Goal: Transaction & Acquisition: Purchase product/service

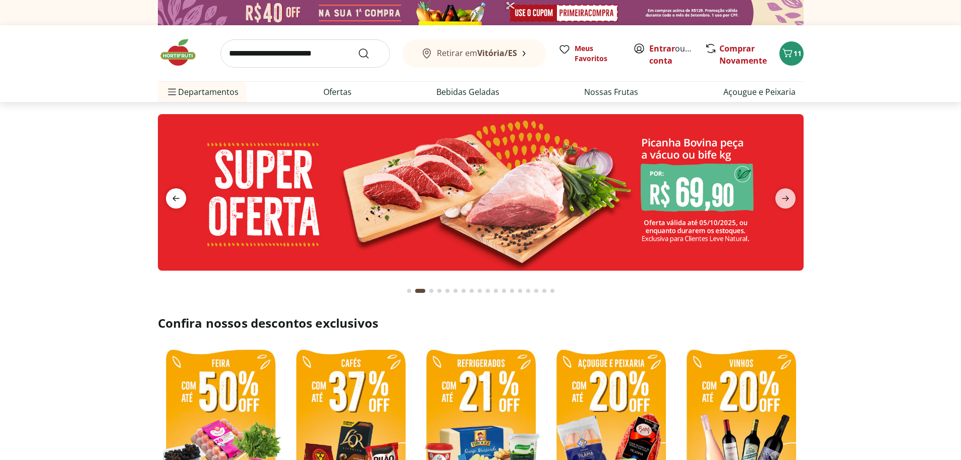
click at [177, 195] on icon "previous" at bounding box center [176, 198] width 12 height 12
click at [787, 201] on icon "next" at bounding box center [786, 198] width 12 height 12
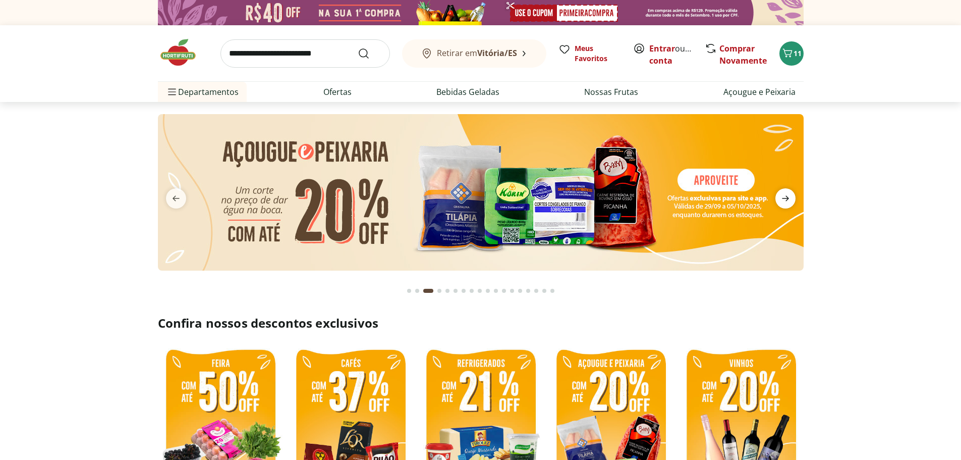
click at [787, 201] on icon "next" at bounding box center [786, 198] width 12 height 12
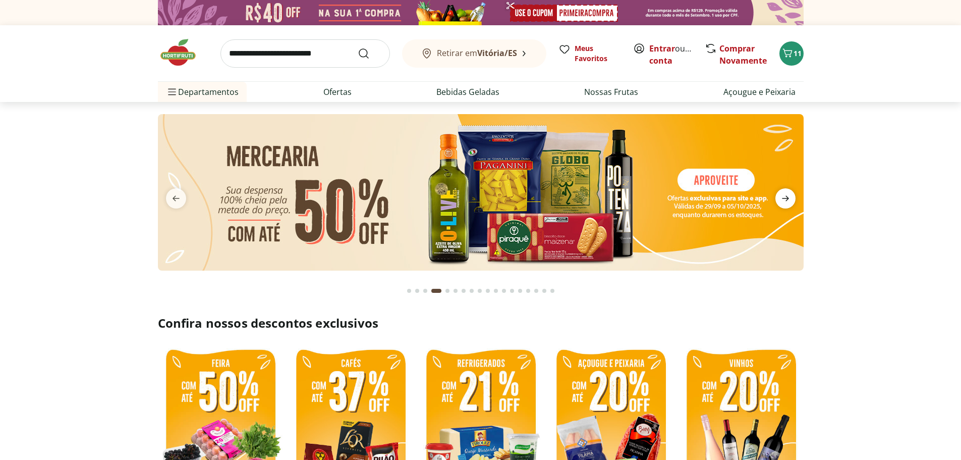
click at [787, 201] on icon "next" at bounding box center [786, 198] width 12 height 12
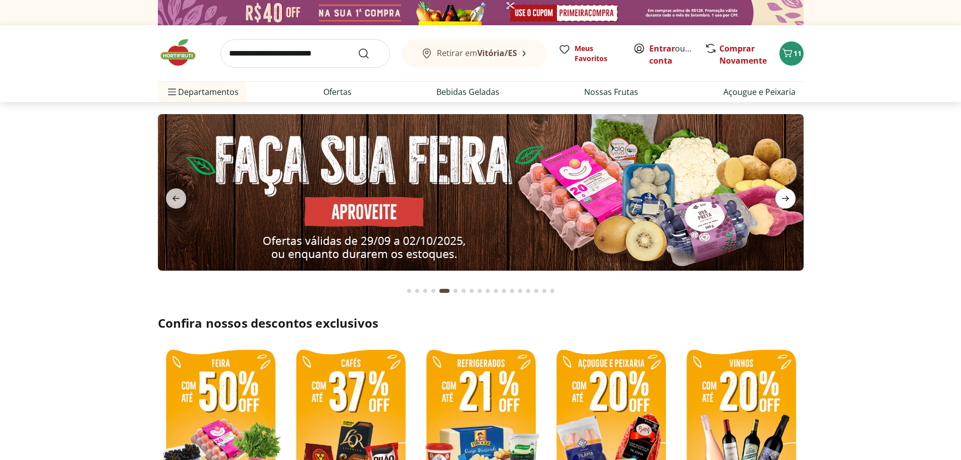
click at [787, 201] on icon "next" at bounding box center [786, 198] width 12 height 12
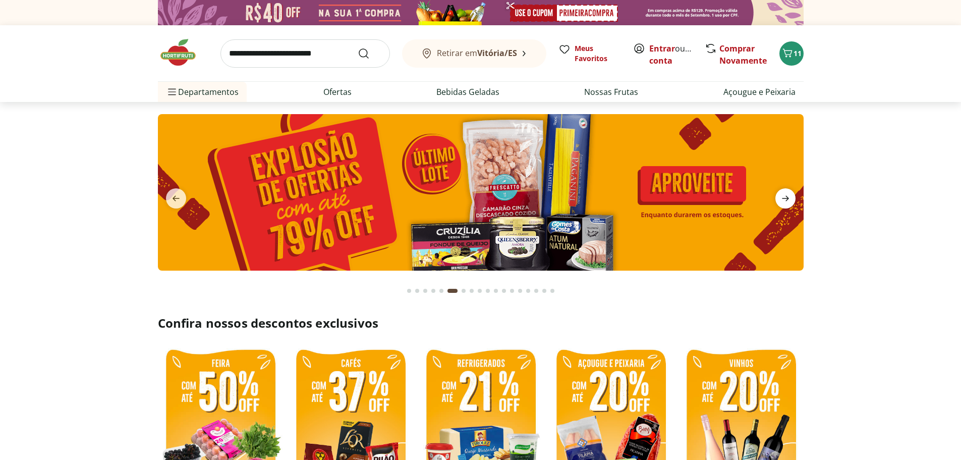
click at [792, 201] on span "next" at bounding box center [786, 198] width 20 height 20
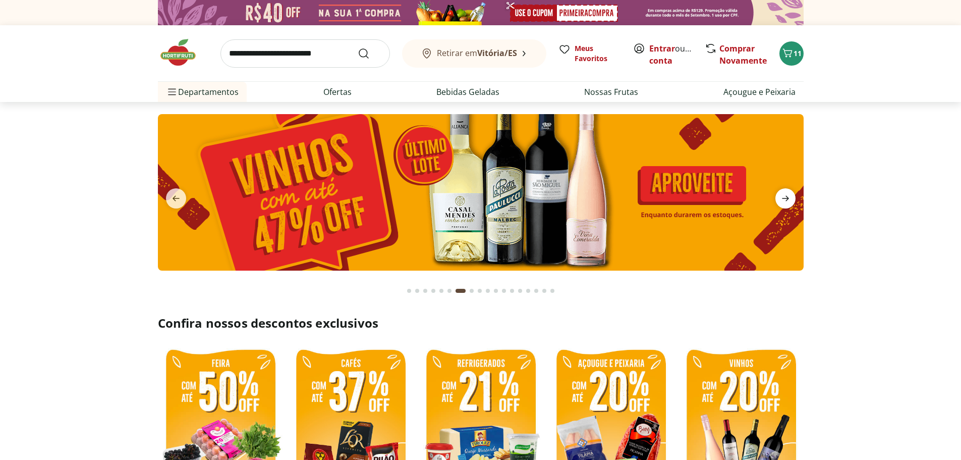
click at [792, 201] on span "next" at bounding box center [786, 198] width 20 height 20
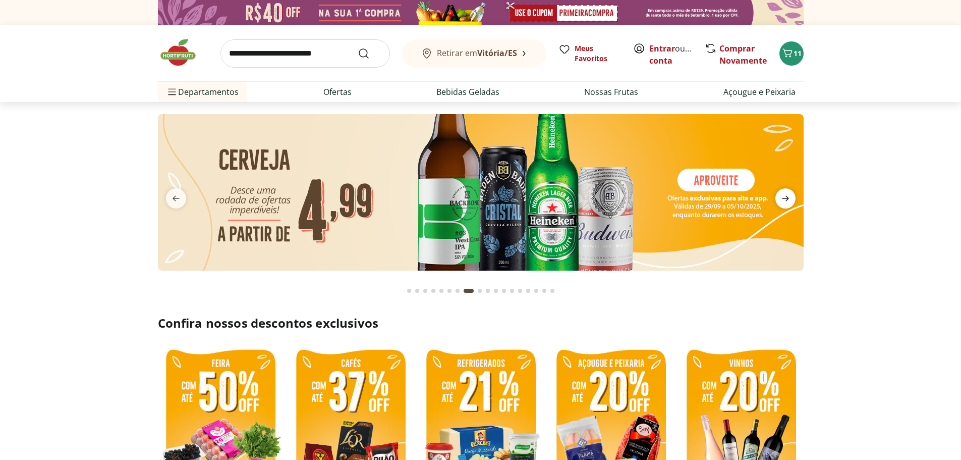
click at [792, 201] on span "next" at bounding box center [786, 198] width 20 height 20
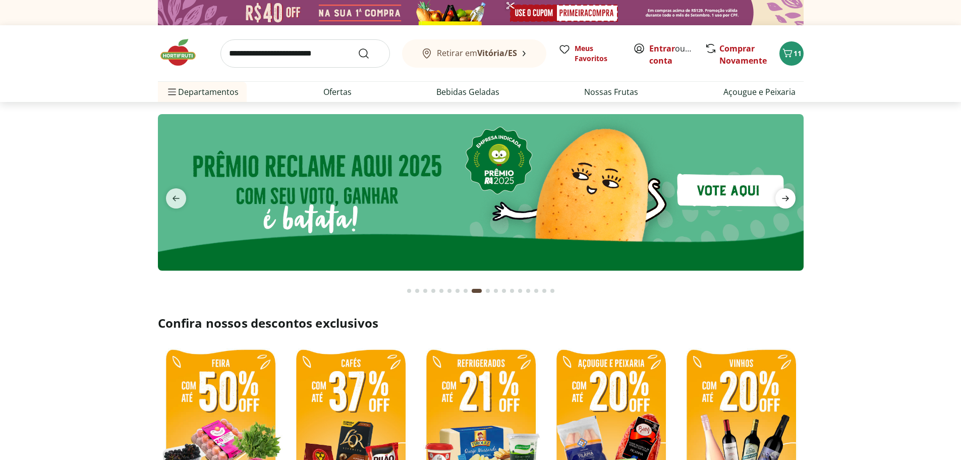
click at [792, 201] on span "next" at bounding box center [786, 198] width 20 height 20
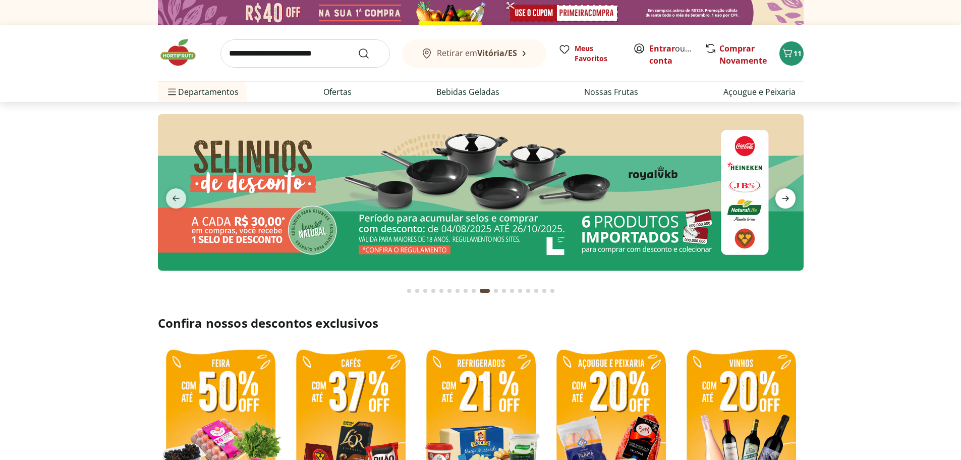
click at [792, 201] on span "next" at bounding box center [786, 198] width 20 height 20
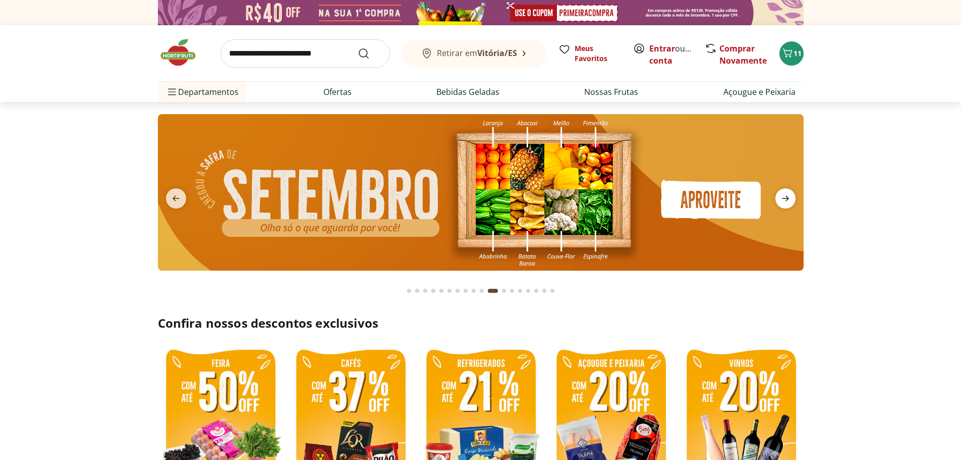
click at [792, 201] on span "next" at bounding box center [786, 198] width 20 height 20
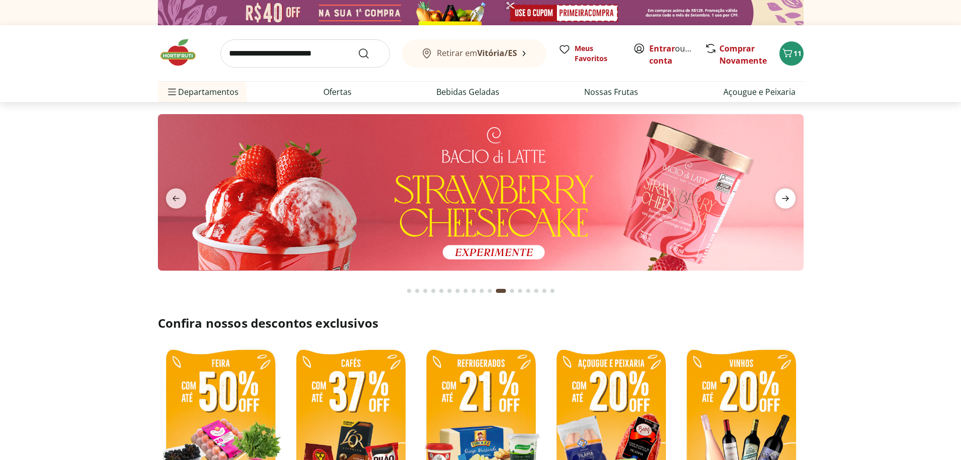
click at [792, 201] on span "next" at bounding box center [786, 198] width 20 height 20
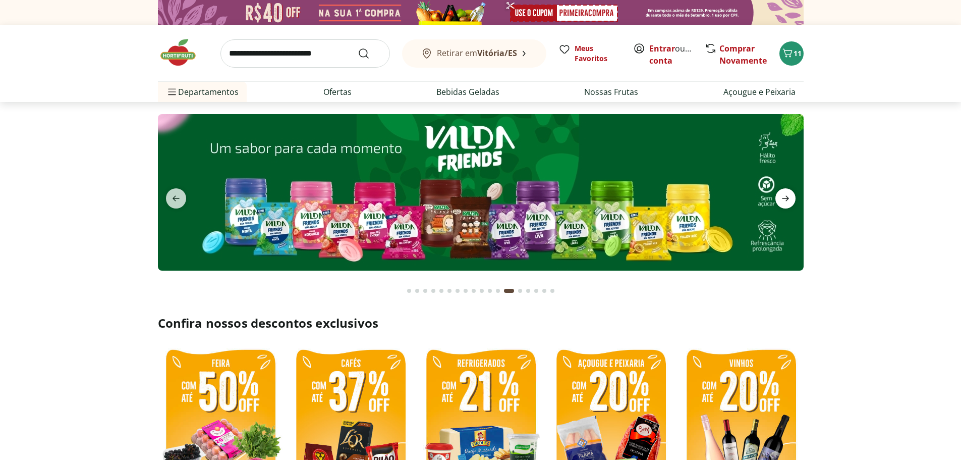
click at [792, 201] on span "next" at bounding box center [786, 198] width 20 height 20
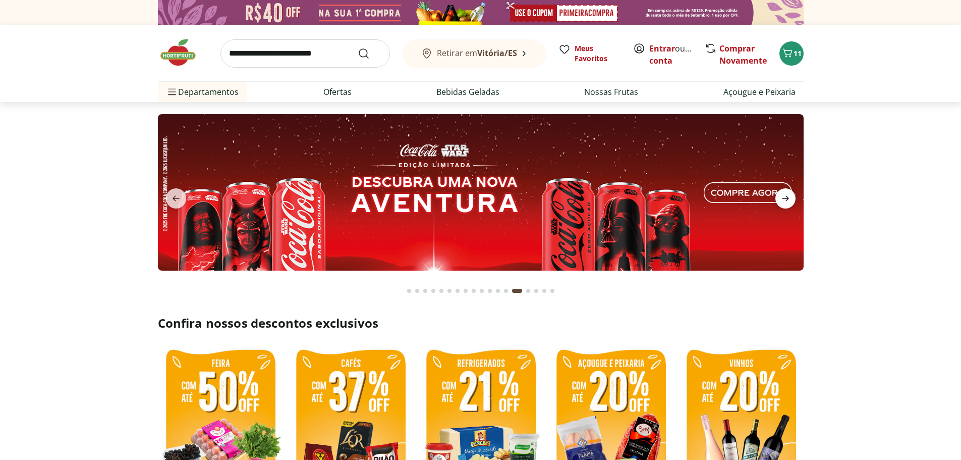
click at [792, 201] on span "next" at bounding box center [786, 198] width 20 height 20
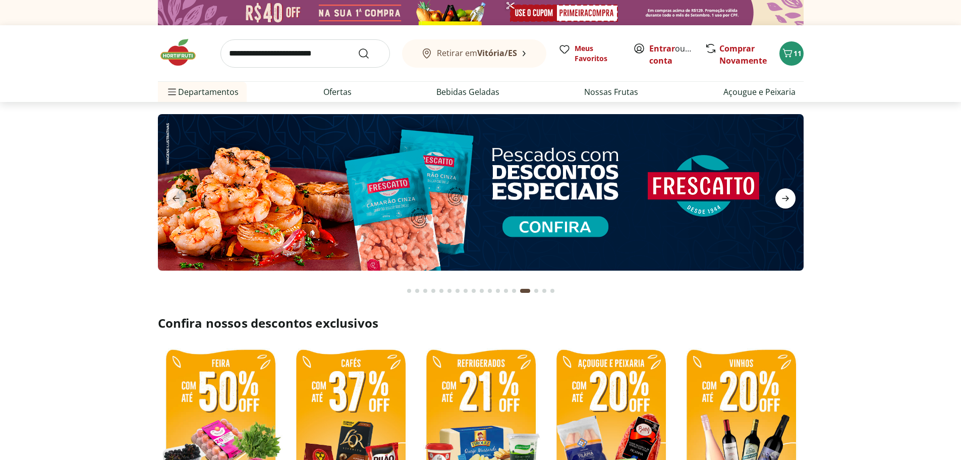
click at [792, 201] on span "next" at bounding box center [786, 198] width 20 height 20
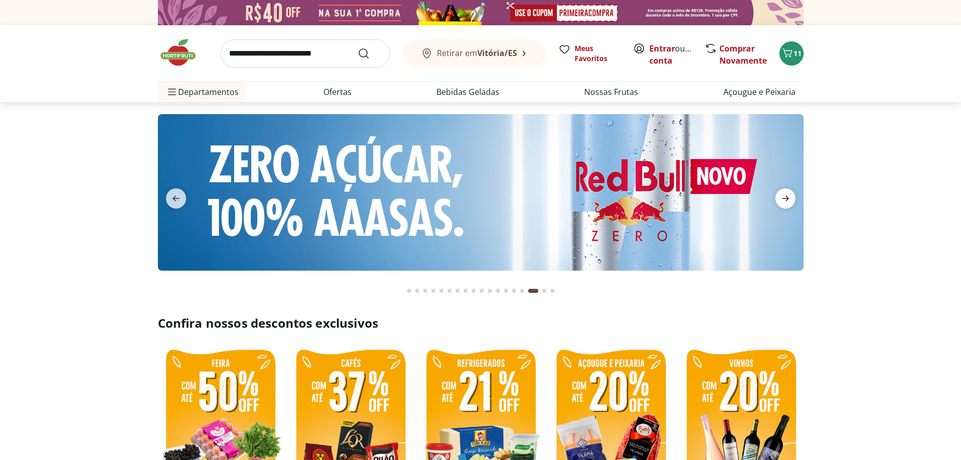
click at [792, 201] on span "next" at bounding box center [786, 198] width 20 height 20
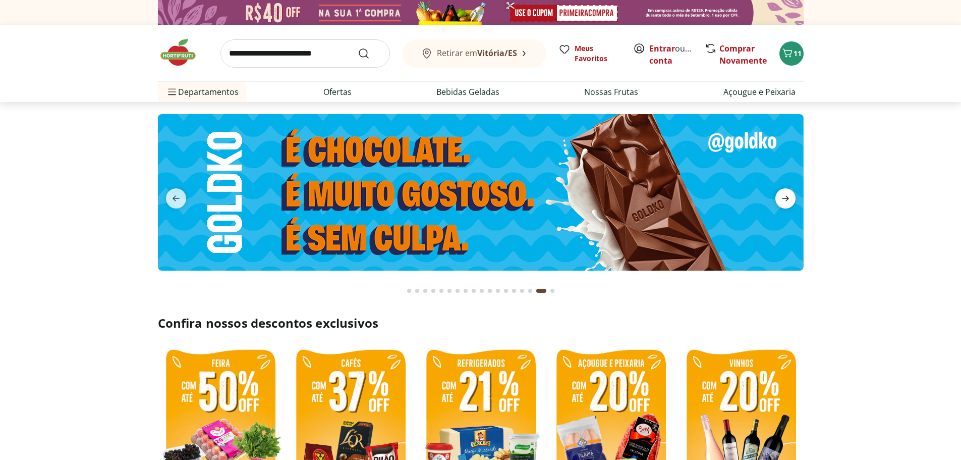
click at [792, 201] on span "next" at bounding box center [786, 198] width 20 height 20
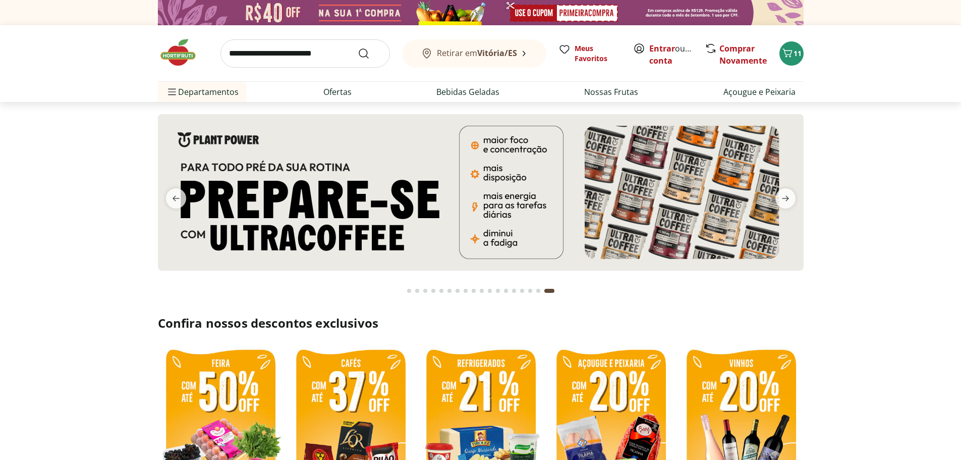
click at [408, 291] on div "Go to page 1 from fs-carousel" at bounding box center [409, 291] width 4 height 4
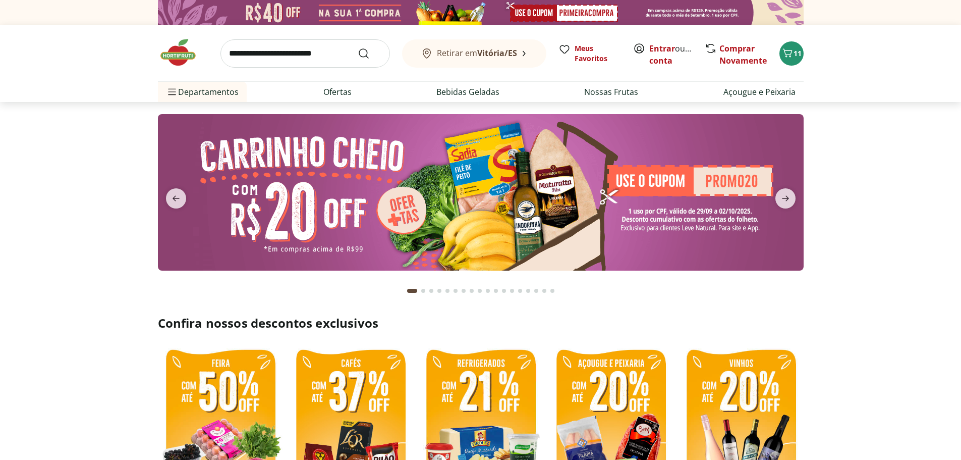
click at [420, 181] on img at bounding box center [481, 192] width 646 height 156
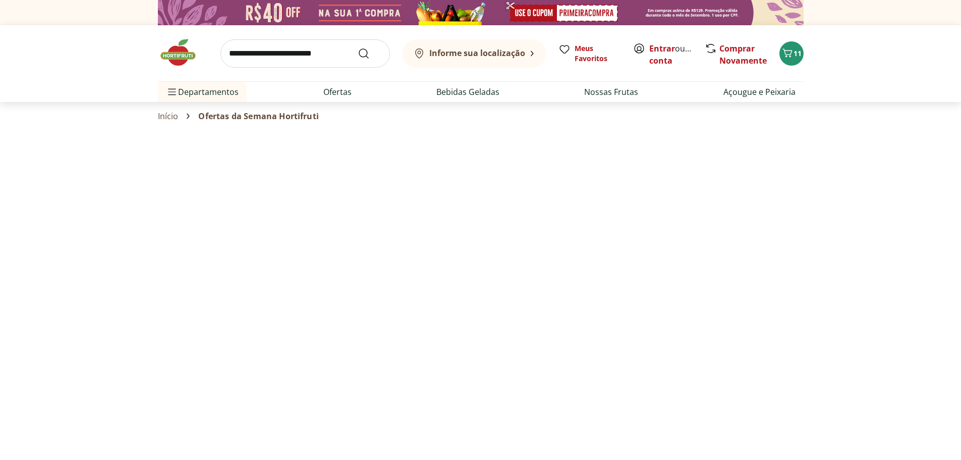
select select "**********"
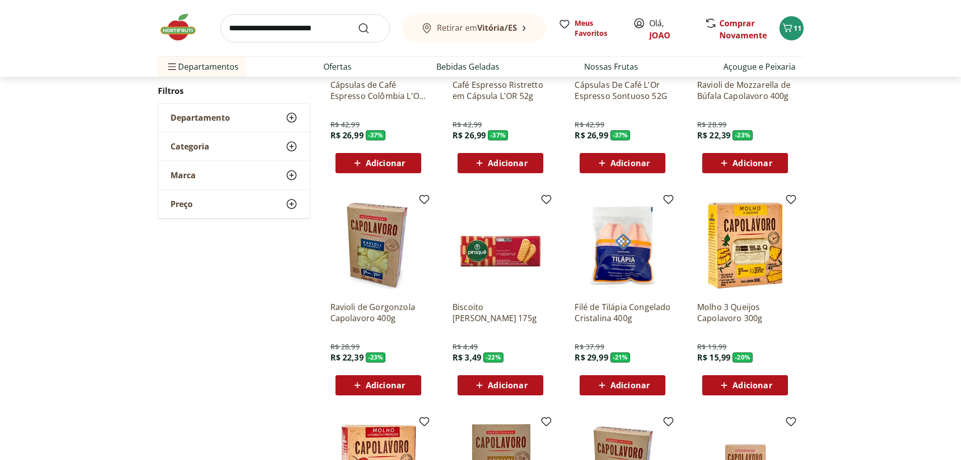
scroll to position [454, 0]
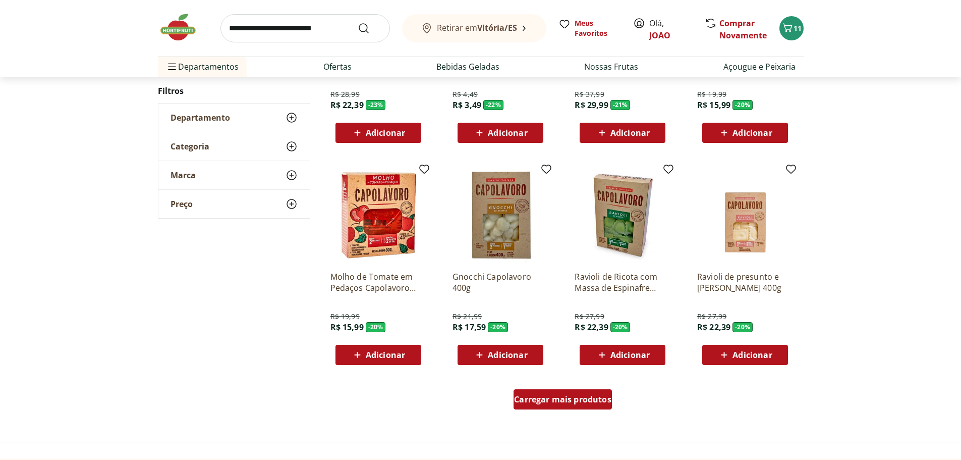
drag, startPoint x: 585, startPoint y: 400, endPoint x: 524, endPoint y: 339, distance: 87.1
click at [585, 400] on span "Carregar mais produtos" at bounding box center [562, 399] width 97 height 8
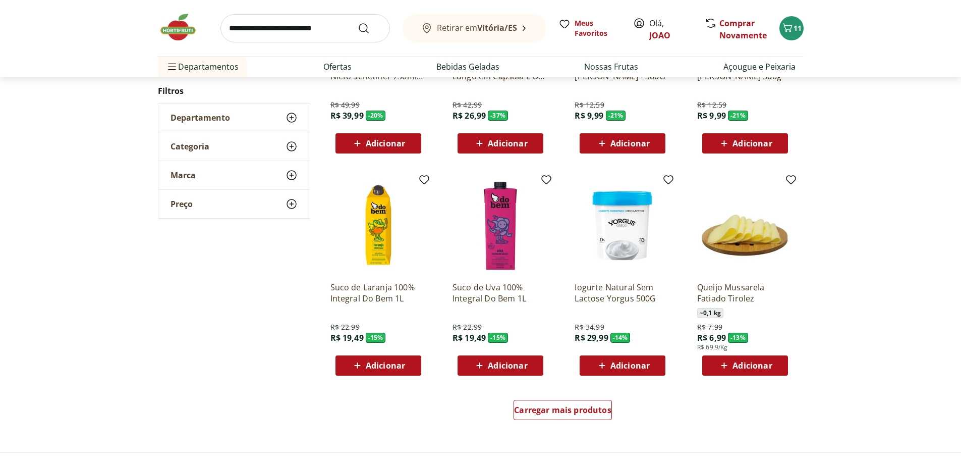
scroll to position [1110, 0]
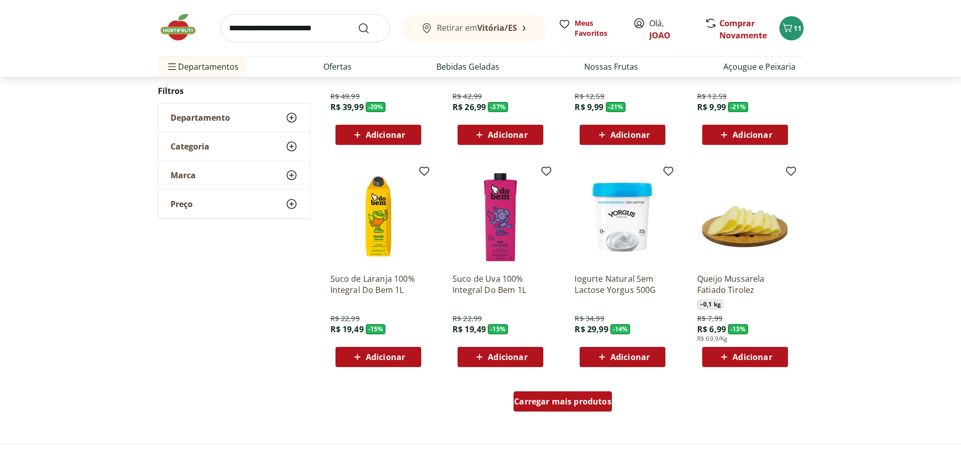
drag, startPoint x: 560, startPoint y: 407, endPoint x: 560, endPoint y: 304, distance: 102.5
click at [560, 407] on div "Carregar mais produtos" at bounding box center [563, 401] width 98 height 20
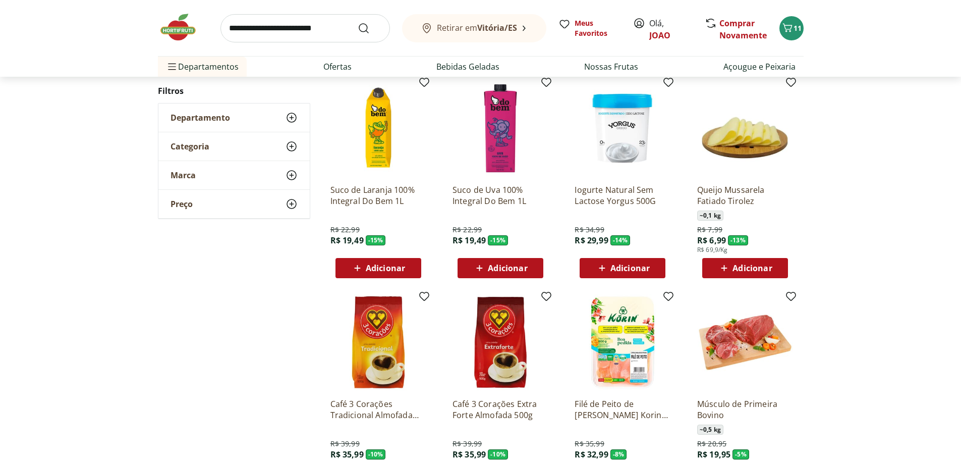
scroll to position [1312, 0]
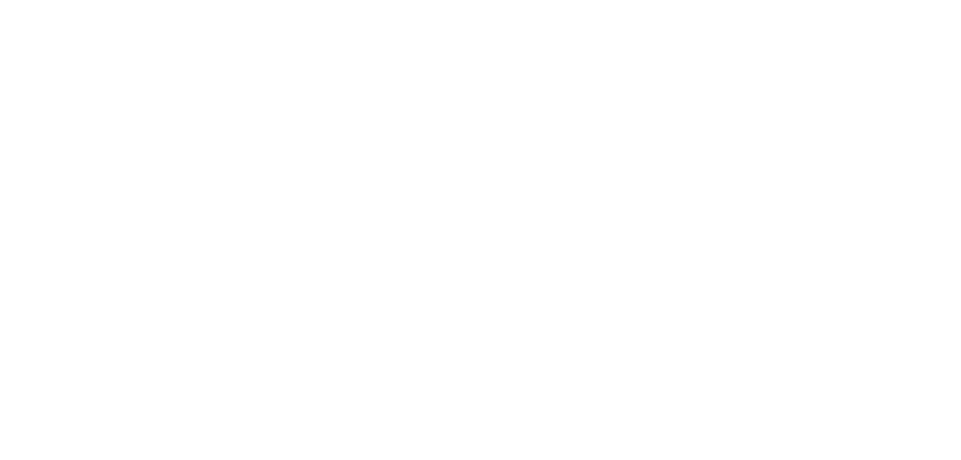
select select "**********"
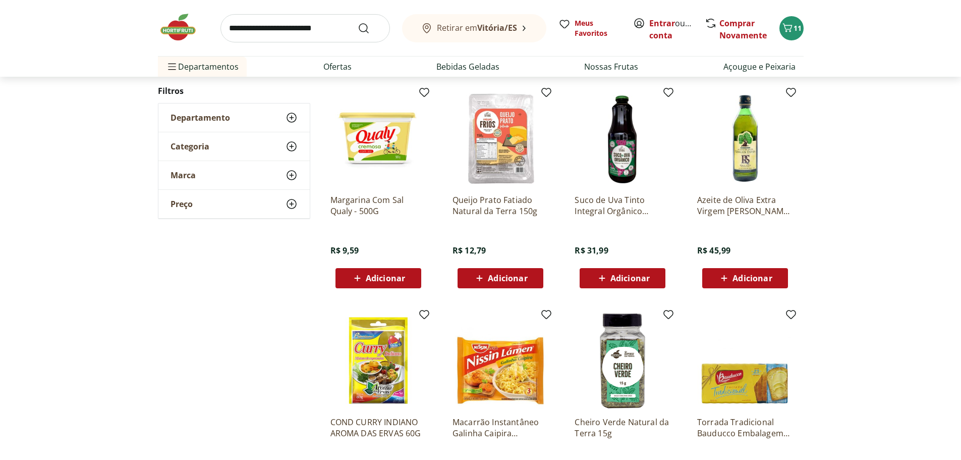
scroll to position [505, 0]
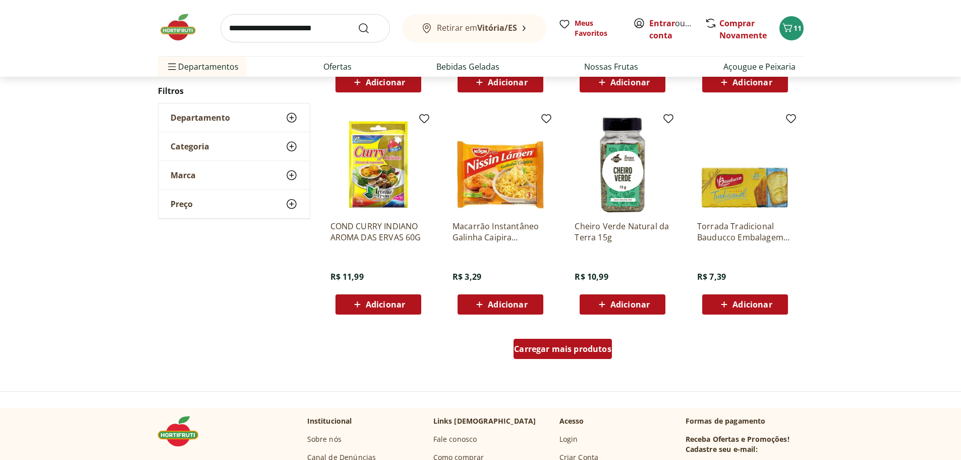
click at [554, 349] on span "Carregar mais produtos" at bounding box center [562, 349] width 97 height 8
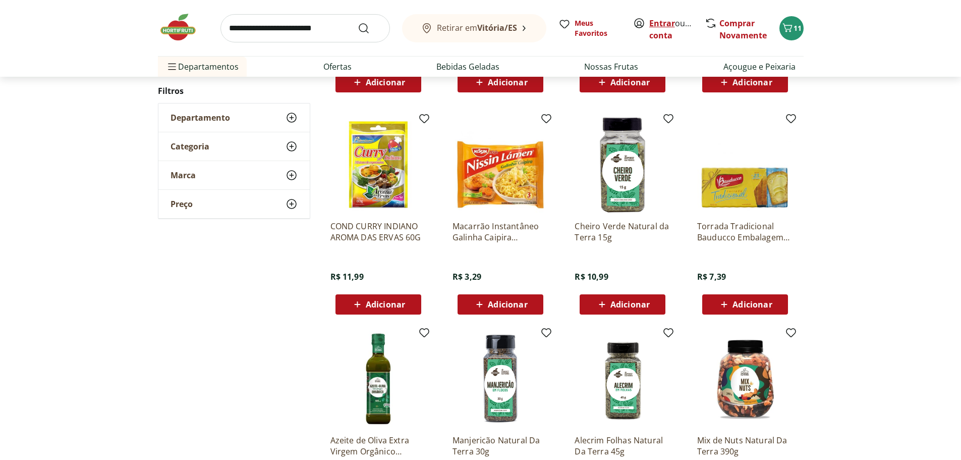
click at [665, 18] on link "Entrar" at bounding box center [663, 23] width 26 height 11
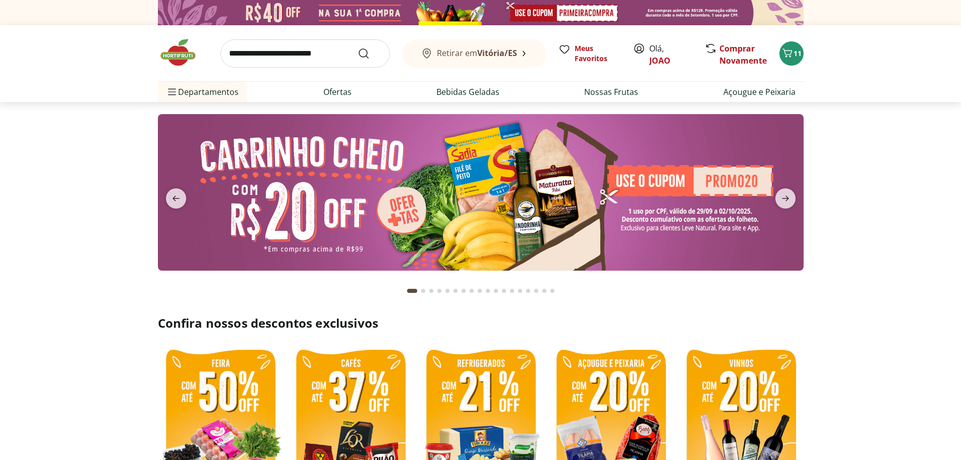
click at [406, 186] on img at bounding box center [481, 192] width 646 height 156
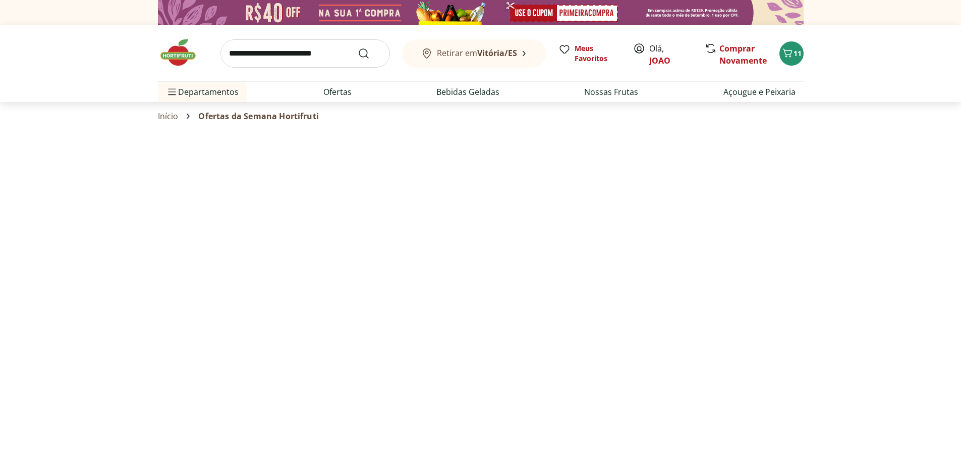
select select "**********"
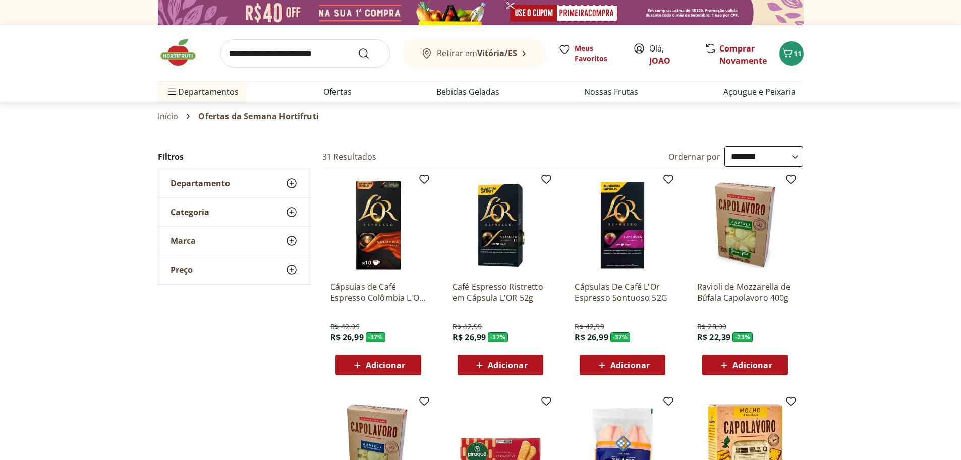
click at [175, 47] on img at bounding box center [183, 52] width 50 height 30
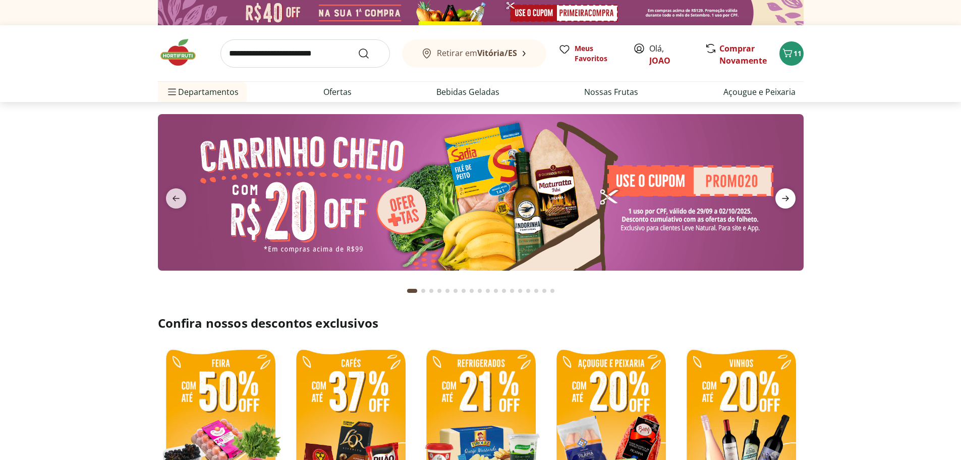
click at [789, 197] on icon "next" at bounding box center [786, 198] width 12 height 12
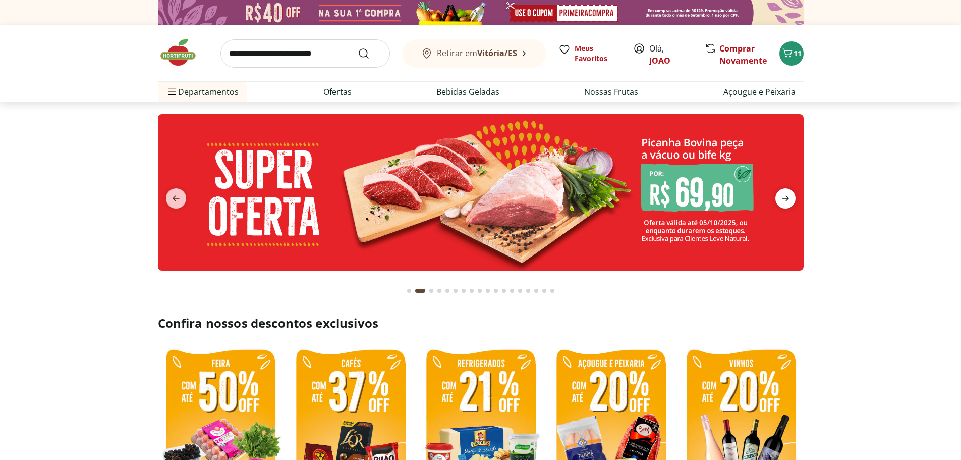
click at [789, 197] on icon "next" at bounding box center [786, 198] width 12 height 12
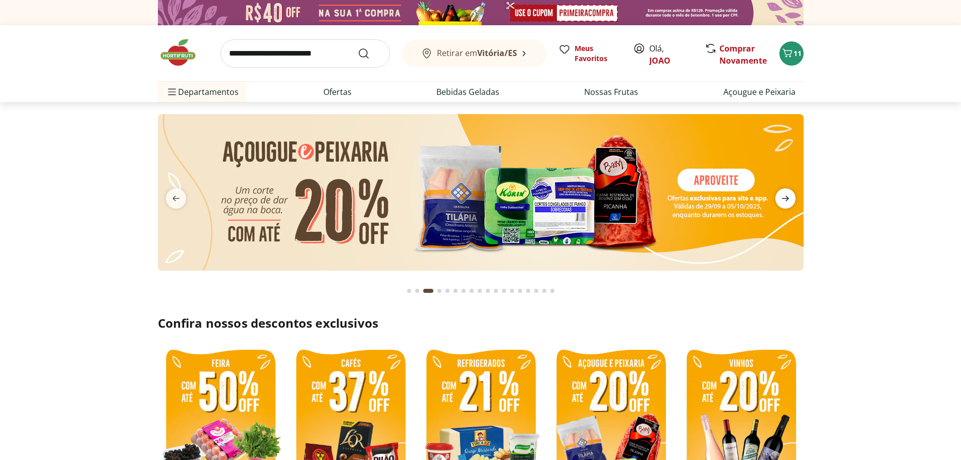
click at [789, 197] on icon "next" at bounding box center [786, 198] width 12 height 12
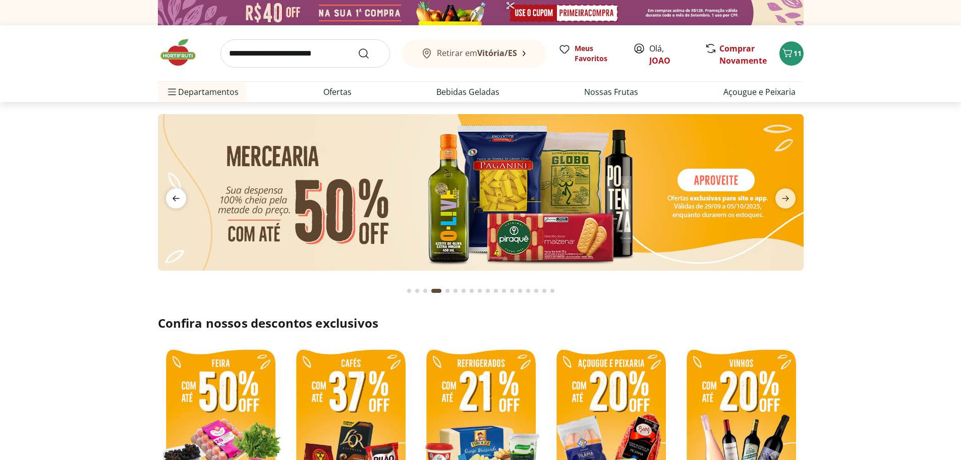
click at [182, 202] on span "previous" at bounding box center [176, 198] width 20 height 20
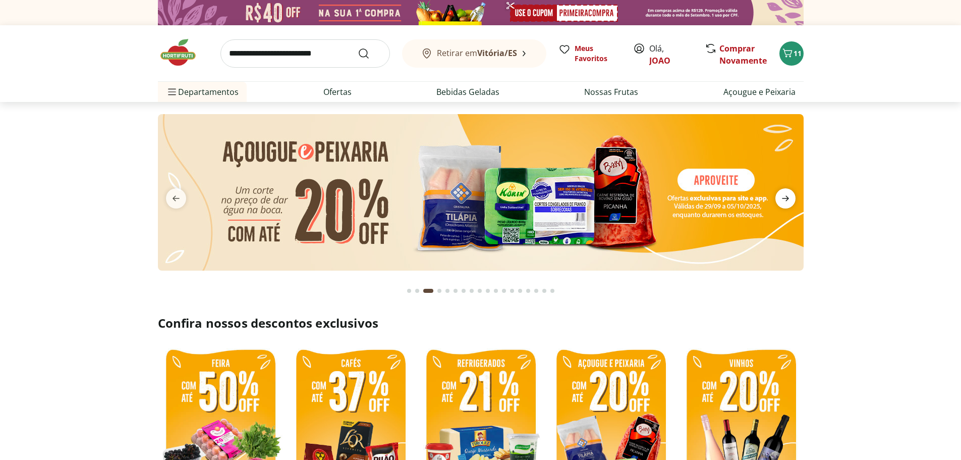
click at [789, 197] on icon "next" at bounding box center [786, 198] width 12 height 12
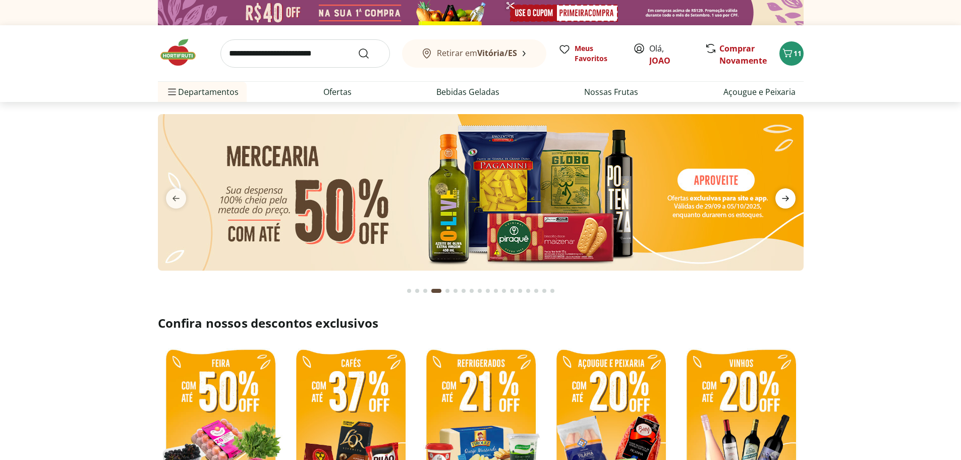
click at [789, 197] on icon "next" at bounding box center [786, 198] width 12 height 12
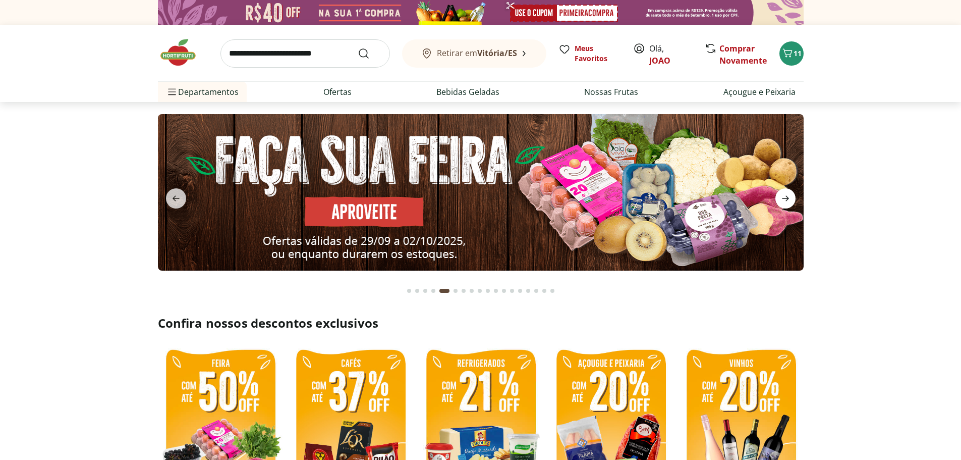
click at [789, 197] on icon "next" at bounding box center [786, 198] width 12 height 12
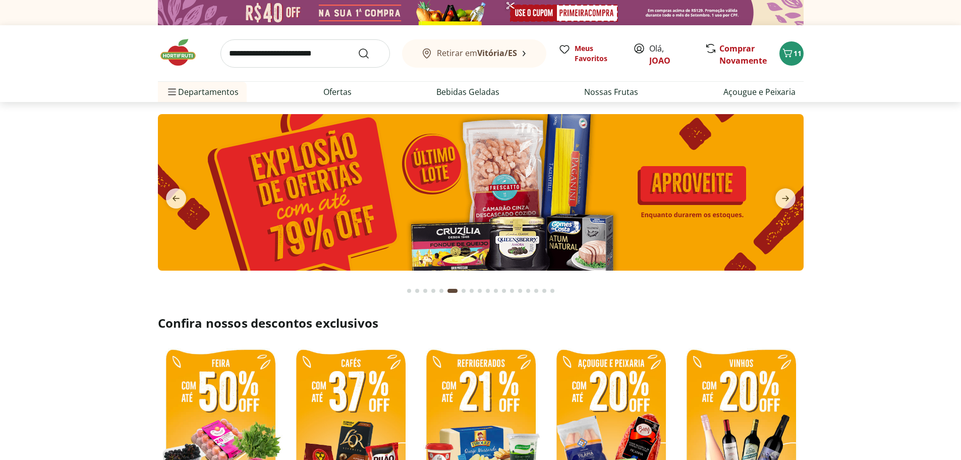
click at [562, 176] on img at bounding box center [480, 192] width 646 height 156
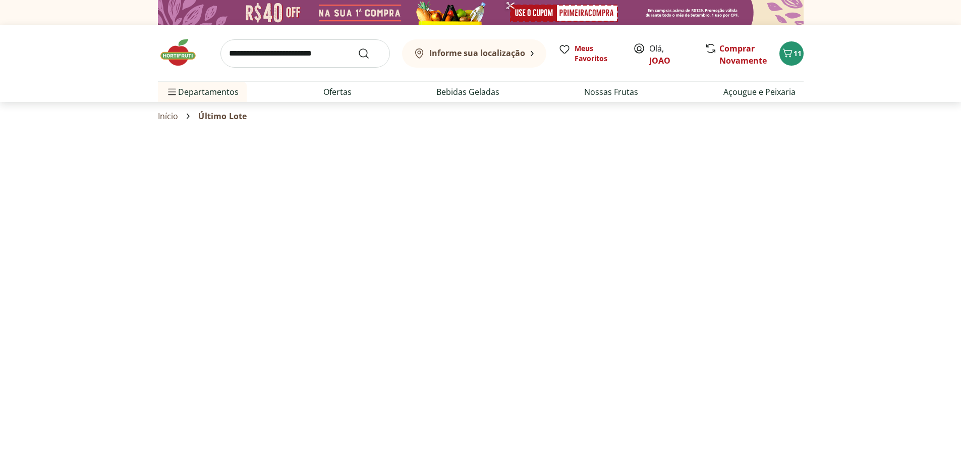
select select "**********"
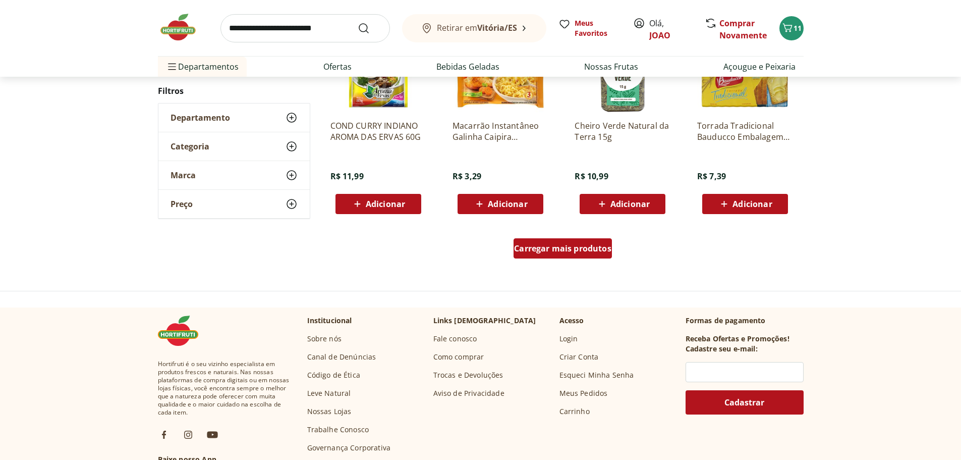
scroll to position [606, 0]
click at [553, 254] on div "Carregar mais produtos" at bounding box center [563, 248] width 98 height 20
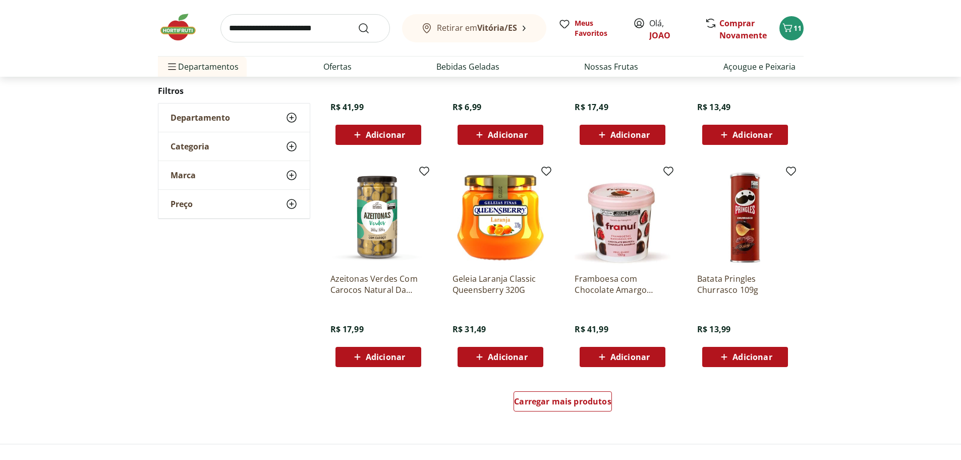
scroll to position [1312, 0]
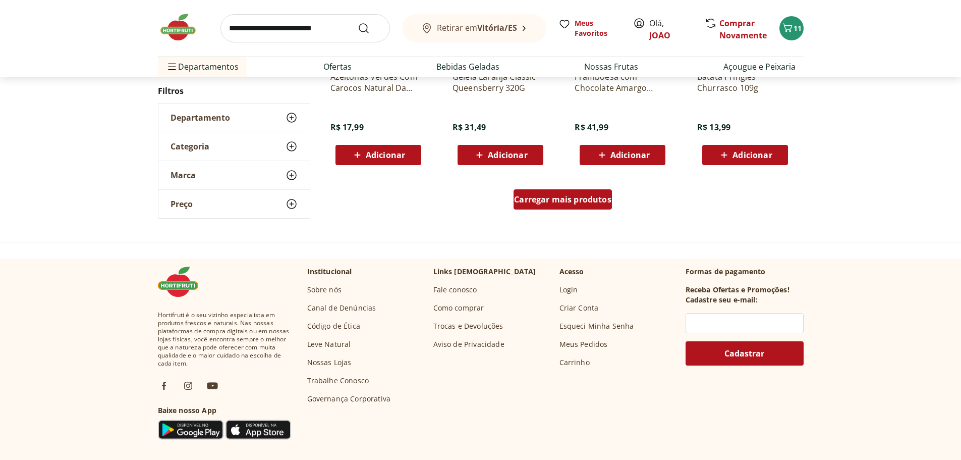
click at [589, 198] on span "Carregar mais produtos" at bounding box center [562, 199] width 97 height 8
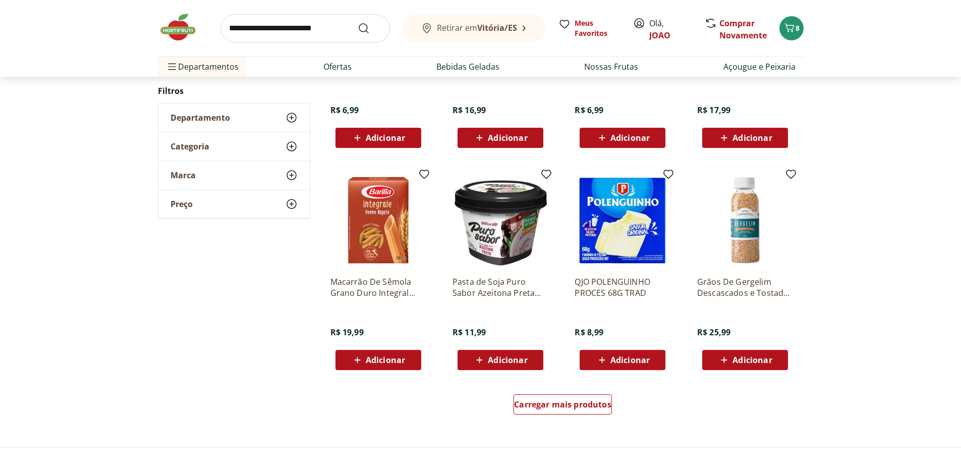
scroll to position [1766, 0]
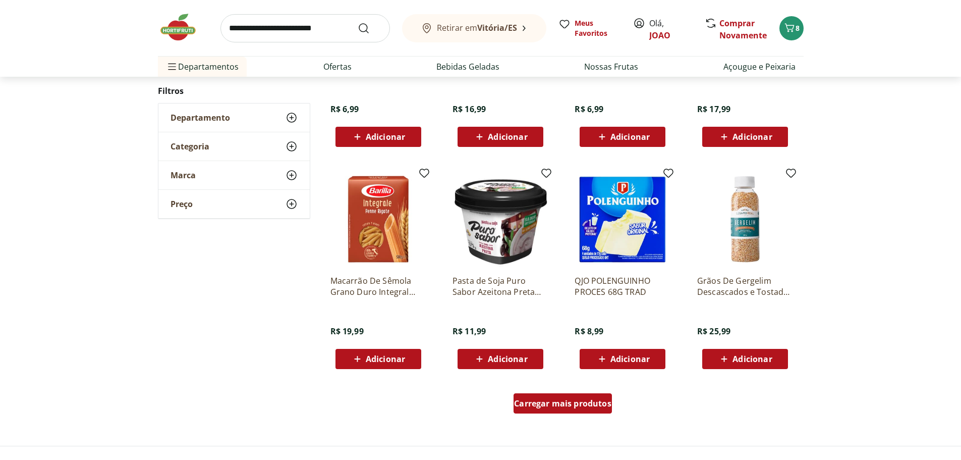
click at [561, 399] on span "Carregar mais produtos" at bounding box center [562, 403] width 97 height 8
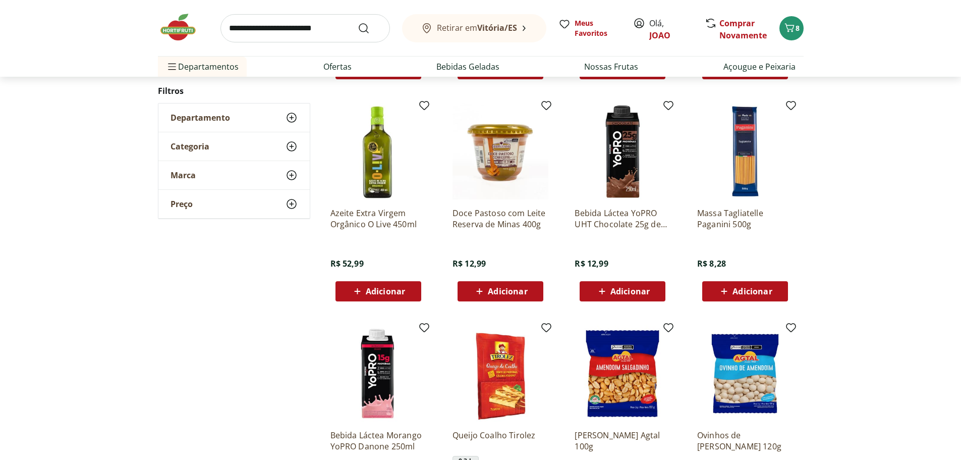
scroll to position [2271, 0]
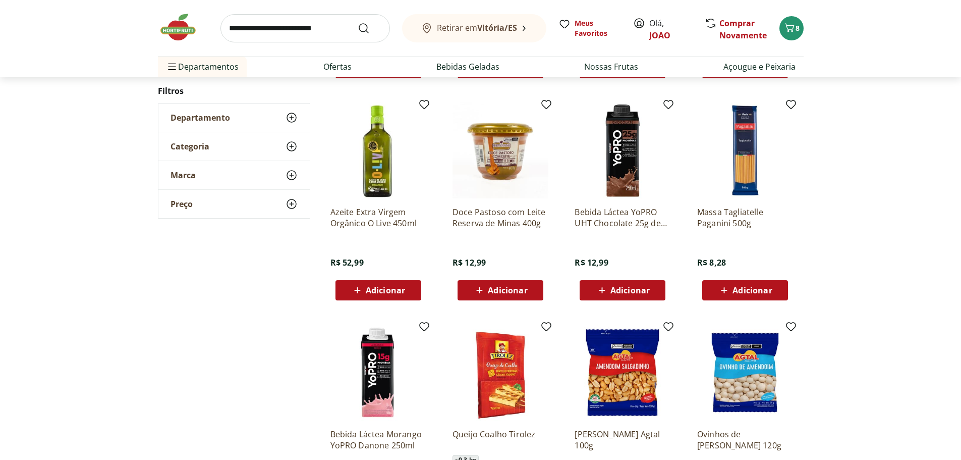
click at [184, 30] on img at bounding box center [183, 27] width 50 height 30
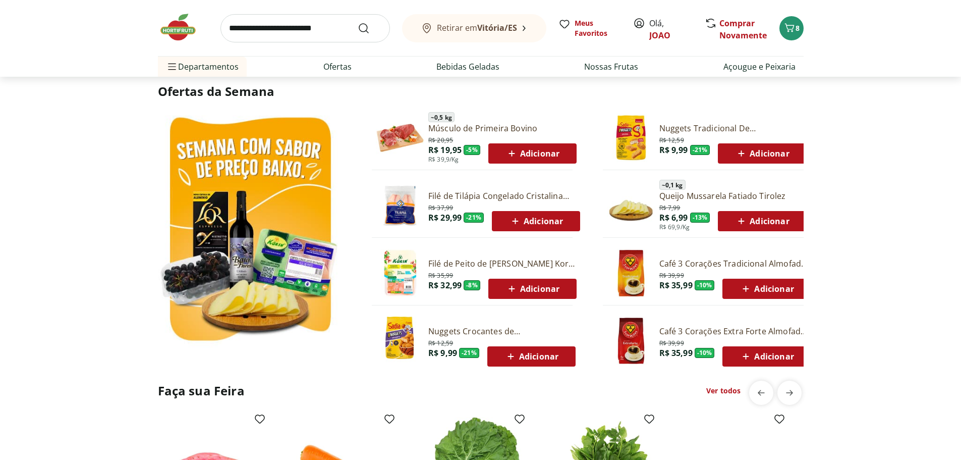
scroll to position [606, 0]
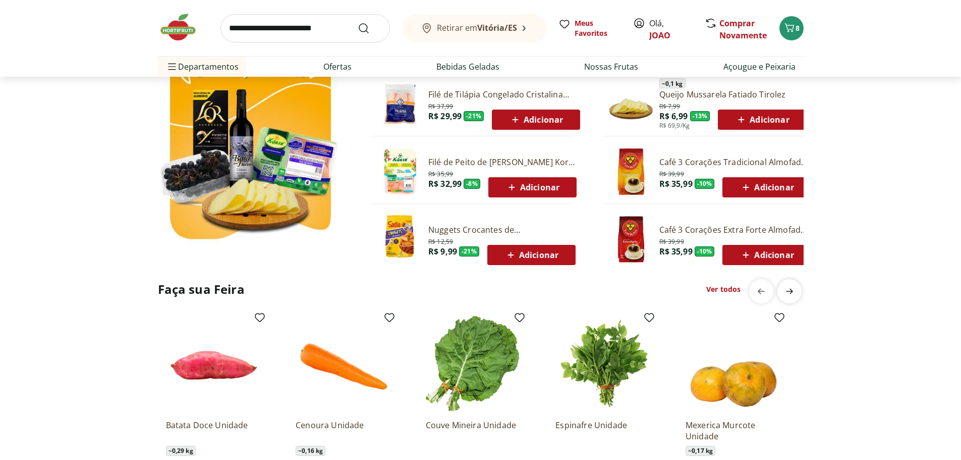
click at [785, 291] on icon "next" at bounding box center [790, 291] width 12 height 12
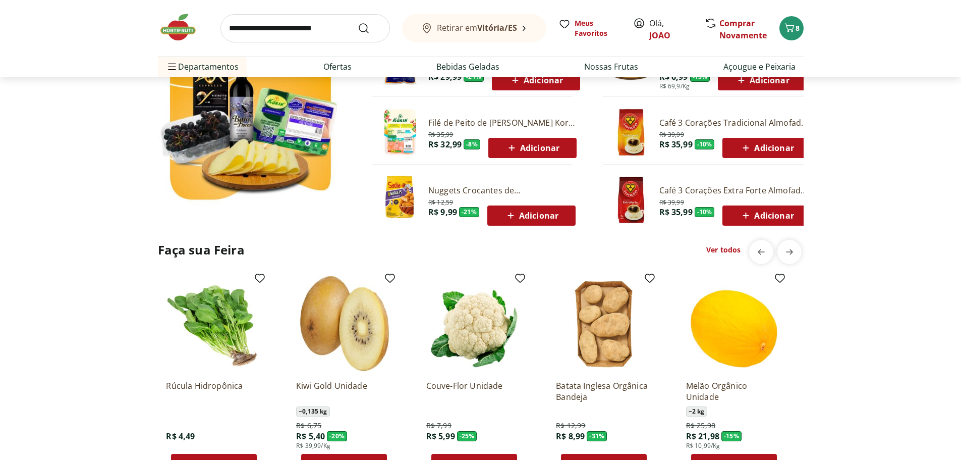
scroll to position [707, 0]
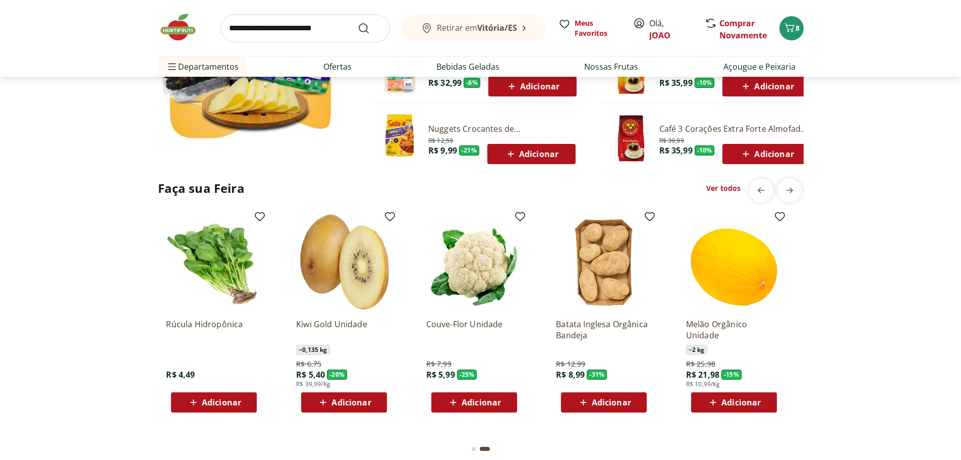
click at [608, 406] on span "Adicionar" at bounding box center [611, 402] width 39 height 8
click at [763, 190] on icon "previous" at bounding box center [762, 190] width 12 height 12
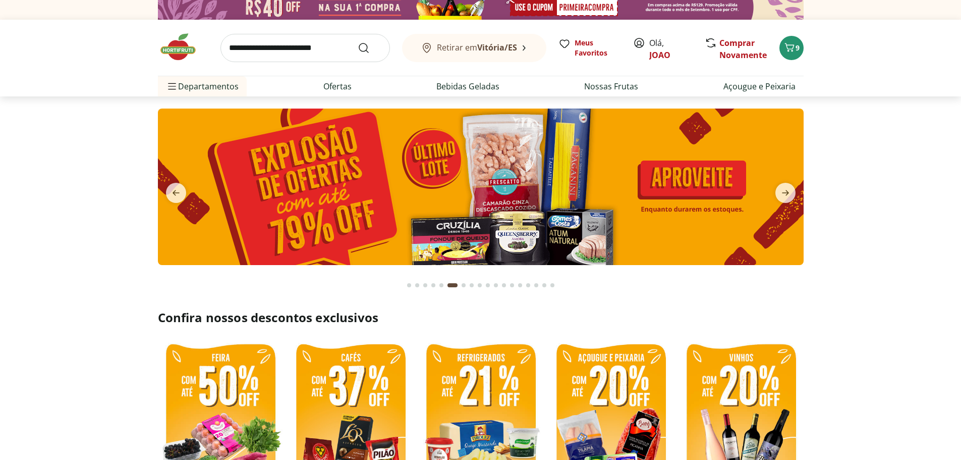
scroll to position [0, 0]
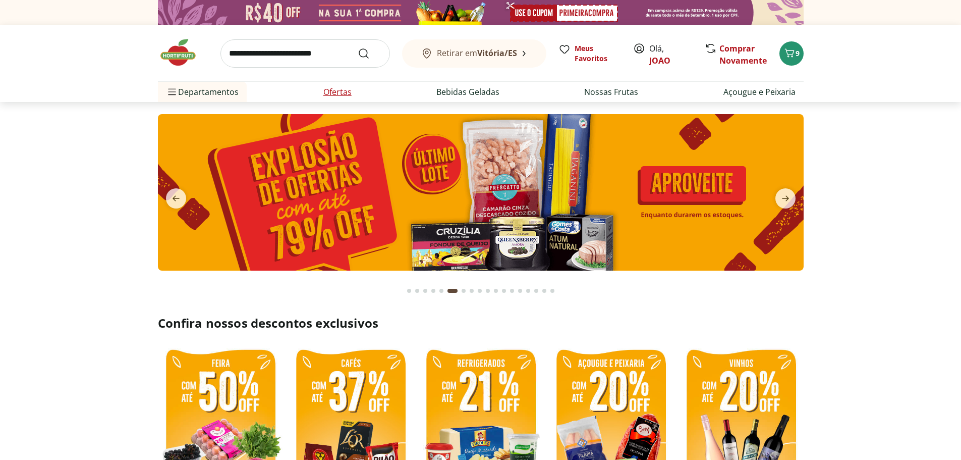
click at [332, 95] on link "Ofertas" at bounding box center [338, 92] width 28 height 12
select select "**********"
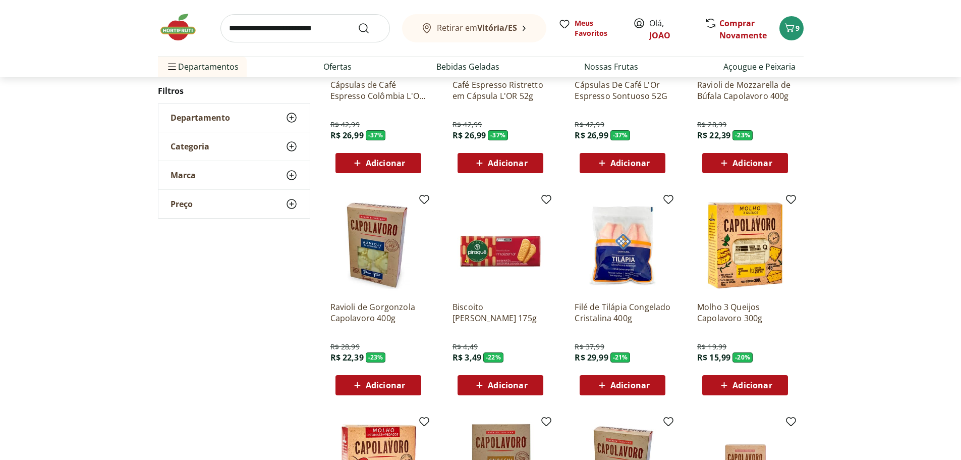
scroll to position [353, 0]
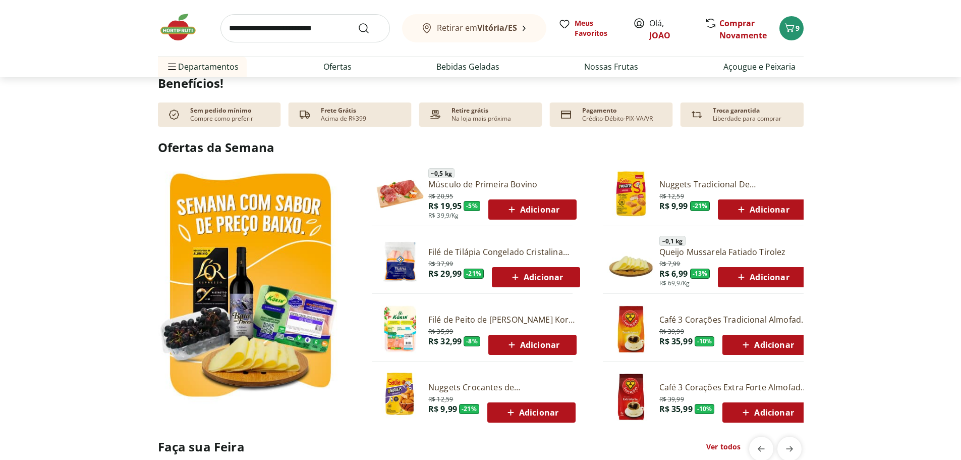
scroll to position [454, 0]
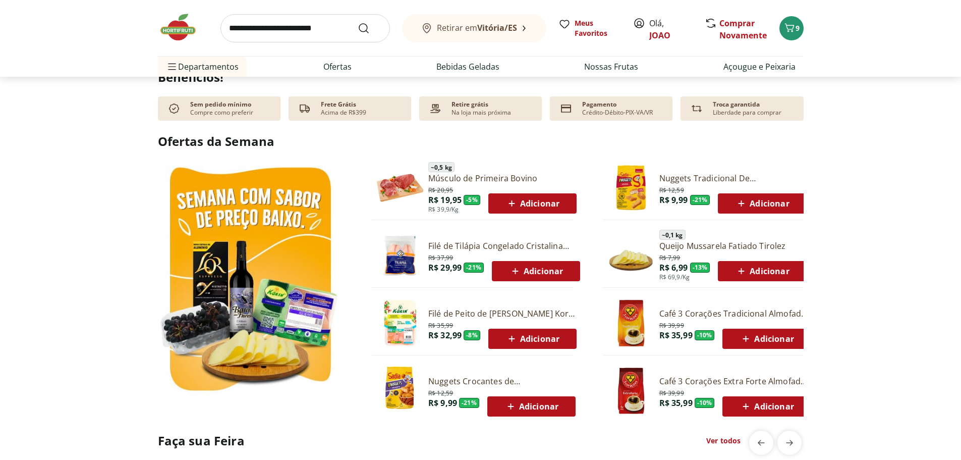
click at [219, 206] on img at bounding box center [250, 281] width 184 height 246
select select "**********"
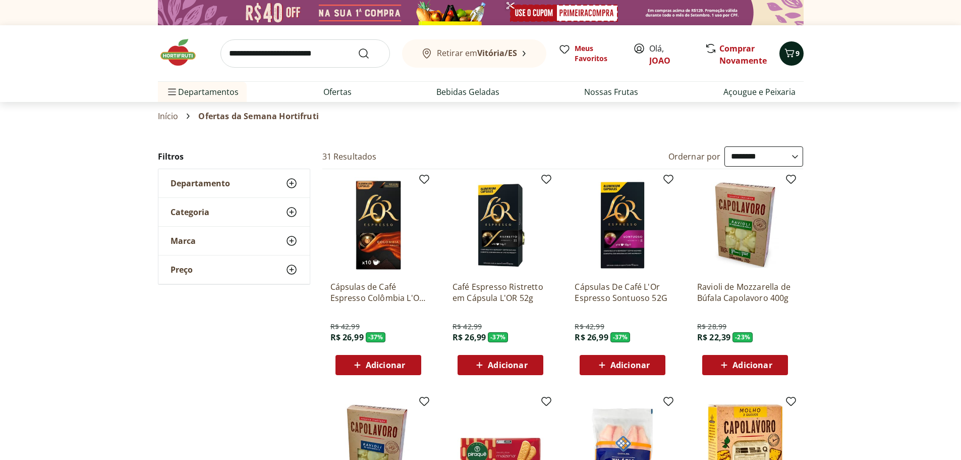
click at [792, 56] on icon "Carrinho" at bounding box center [790, 52] width 10 height 9
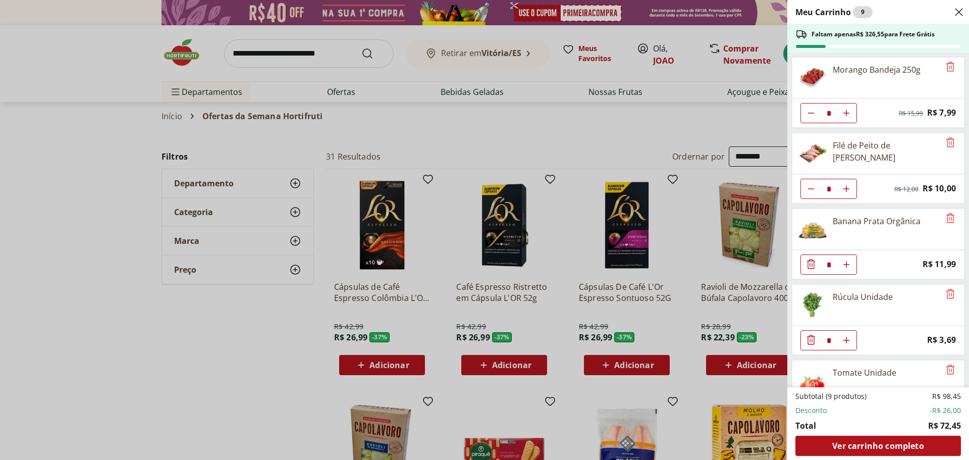
drag, startPoint x: 834, startPoint y: 146, endPoint x: 849, endPoint y: 153, distance: 16.5
click at [894, 167] on div "Filé de Peito de [PERSON_NAME]" at bounding box center [865, 153] width 147 height 40
copy div "Filé de Peito de [PERSON_NAME]"
click at [259, 50] on div "Meu Carrinho 9 Faltam apenas R$ 326,55 para Frete Grátis Morango Bandeja 250g *…" at bounding box center [484, 230] width 969 height 460
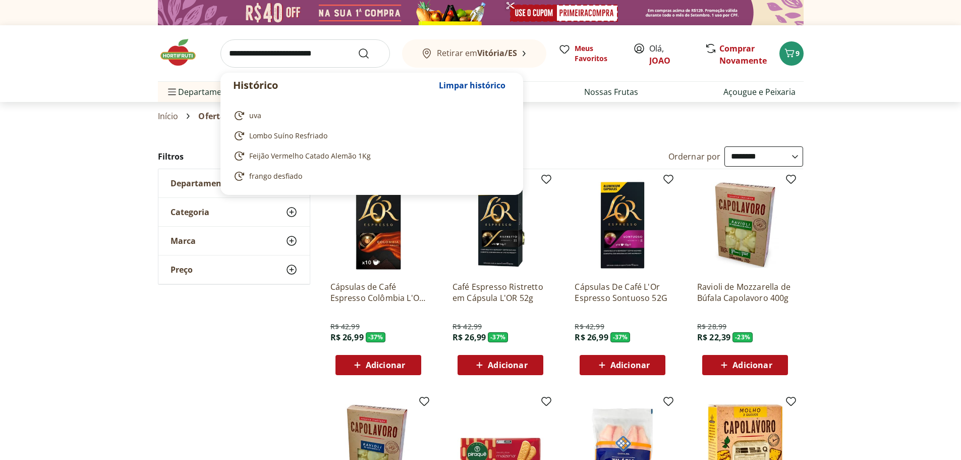
drag, startPoint x: 259, startPoint y: 50, endPoint x: 251, endPoint y: 61, distance: 13.3
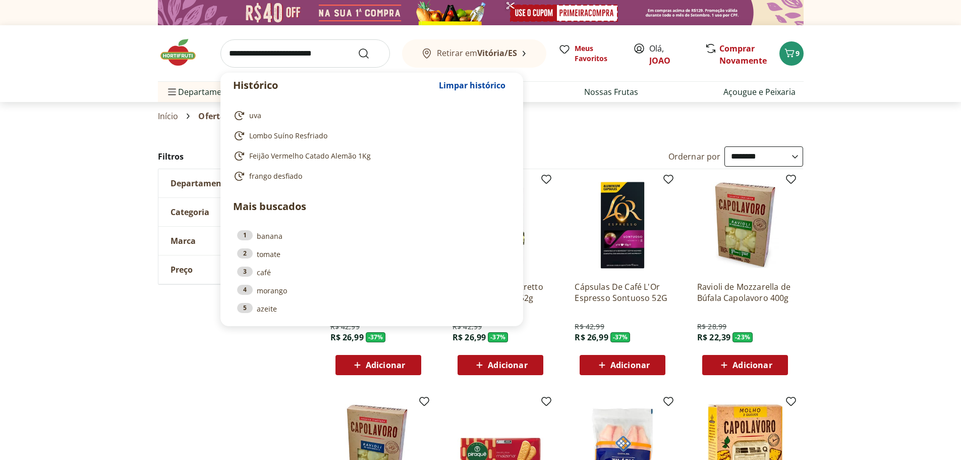
paste input "**********"
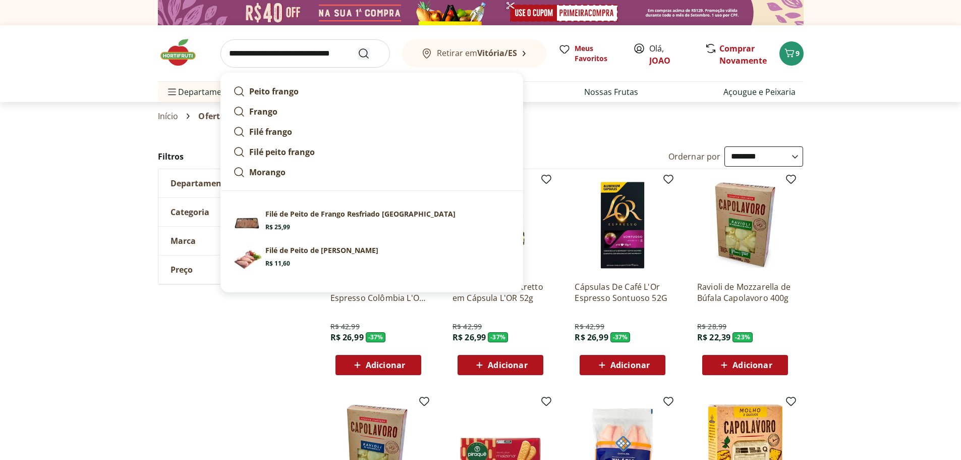
type input "**********"
click at [359, 56] on icon "Submit Search" at bounding box center [364, 53] width 12 height 12
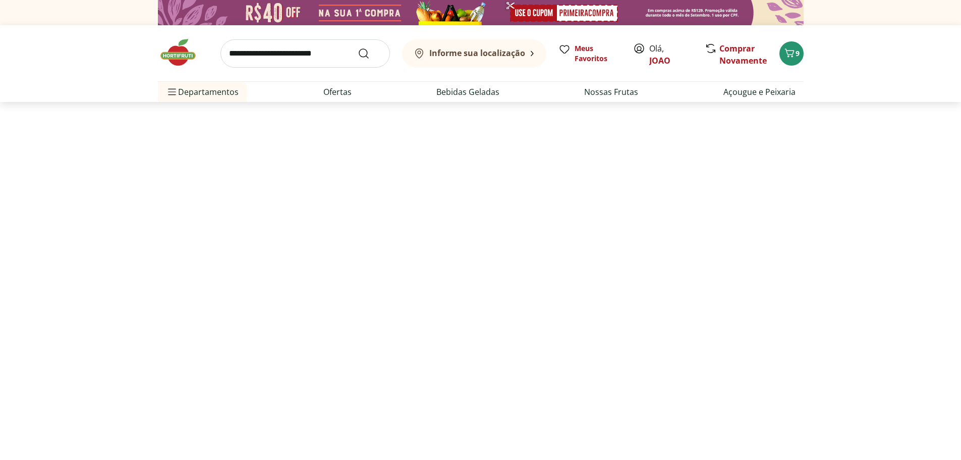
select select "**********"
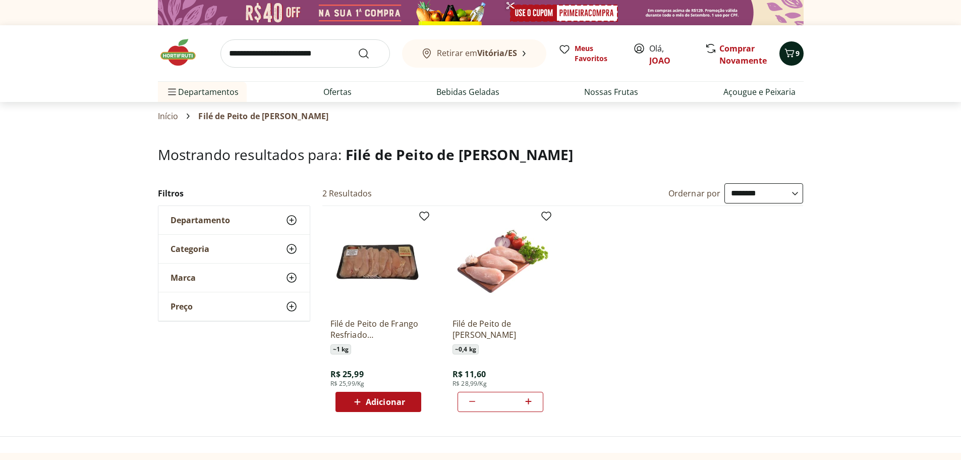
click at [796, 54] on span "9" at bounding box center [798, 53] width 4 height 10
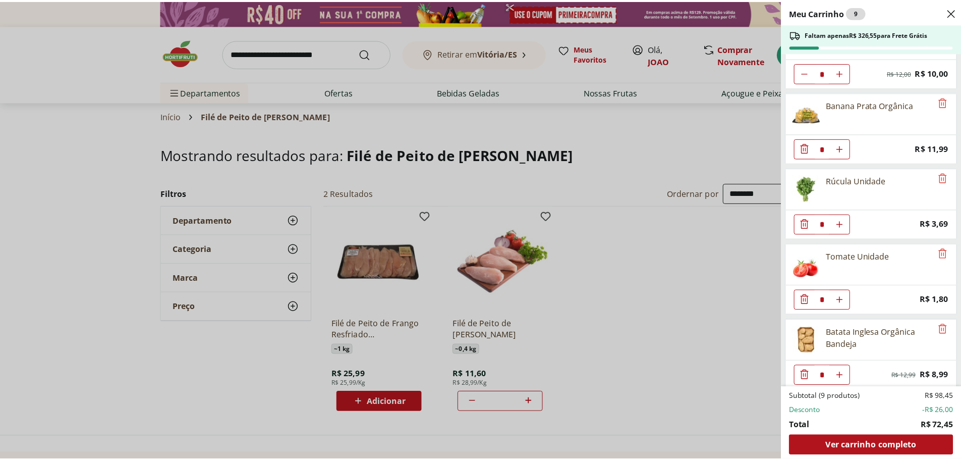
scroll to position [124, 0]
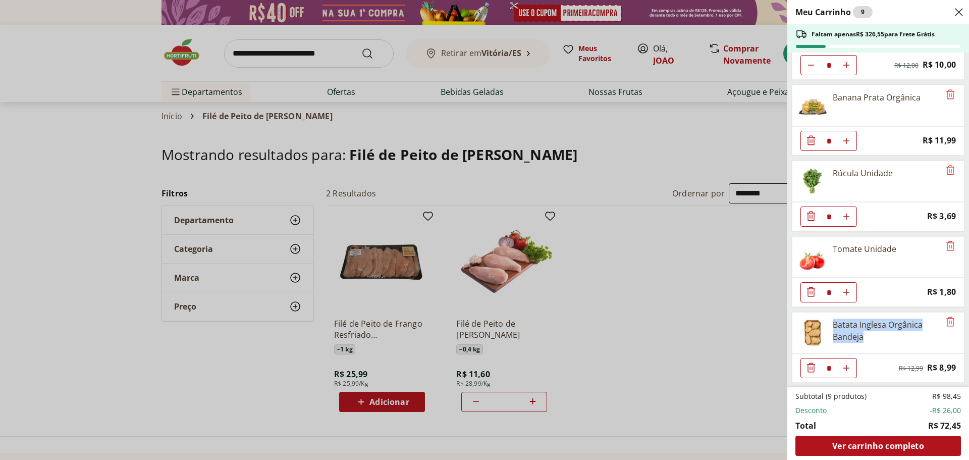
drag, startPoint x: 834, startPoint y: 324, endPoint x: 863, endPoint y: 345, distance: 35.7
click at [863, 345] on div "Batata Inglesa Orgânica Bandeja" at bounding box center [865, 332] width 147 height 40
copy div "Batata Inglesa Orgânica Bandeja"
click at [314, 56] on div "Meu Carrinho 9 Faltam apenas R$ 326,55 para Frete Grátis Morango Bandeja 250g *…" at bounding box center [484, 230] width 969 height 460
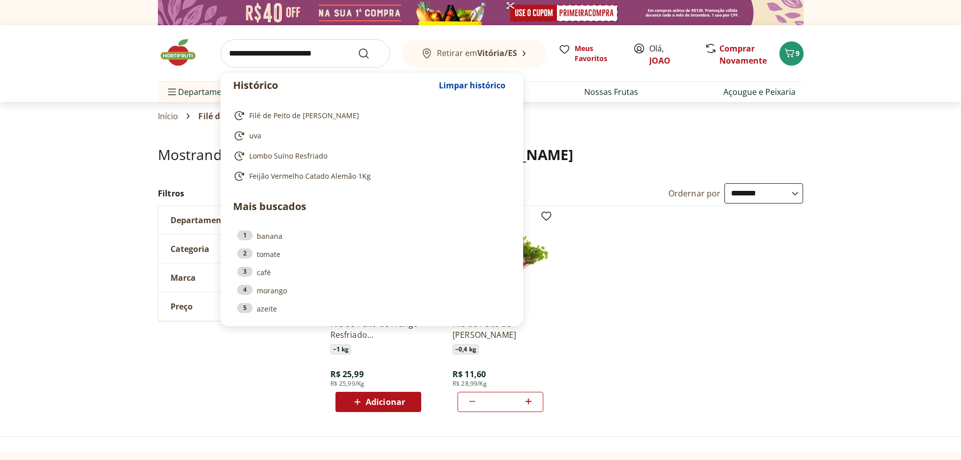
paste input "**********"
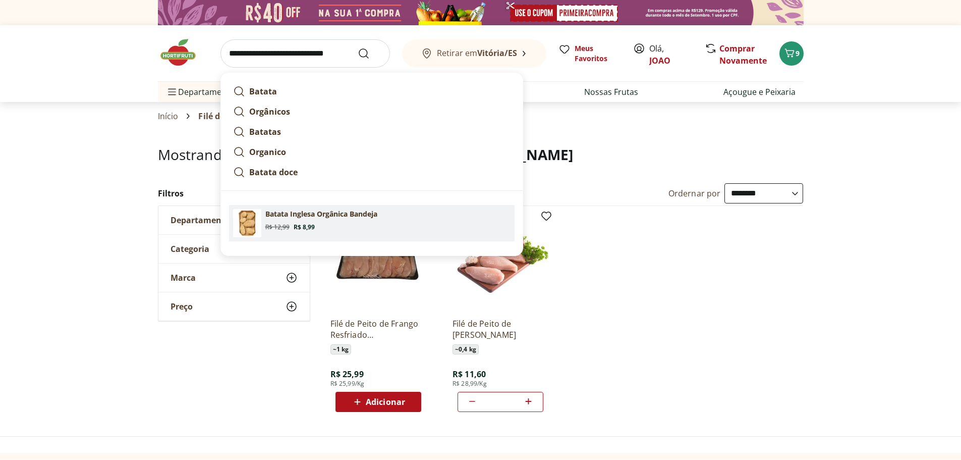
type input "**********"
click at [298, 215] on p "Batata Inglesa Orgânica Bandeja" at bounding box center [321, 214] width 112 height 10
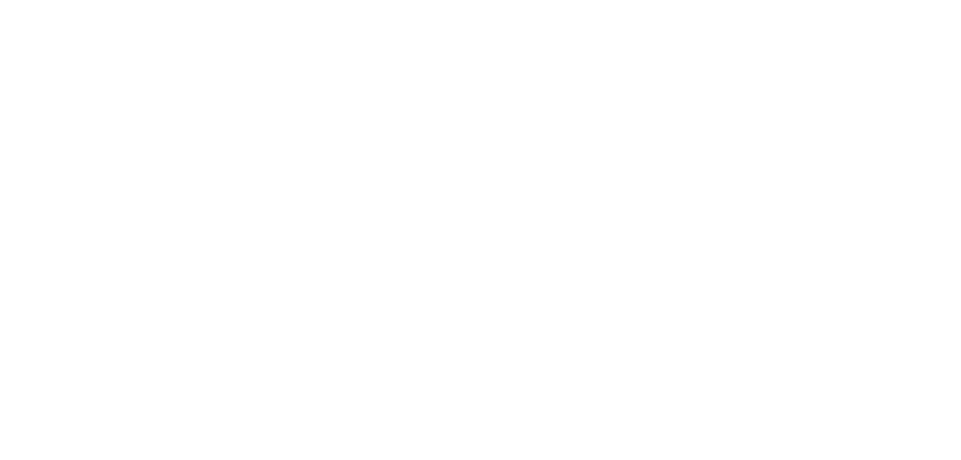
select select "**********"
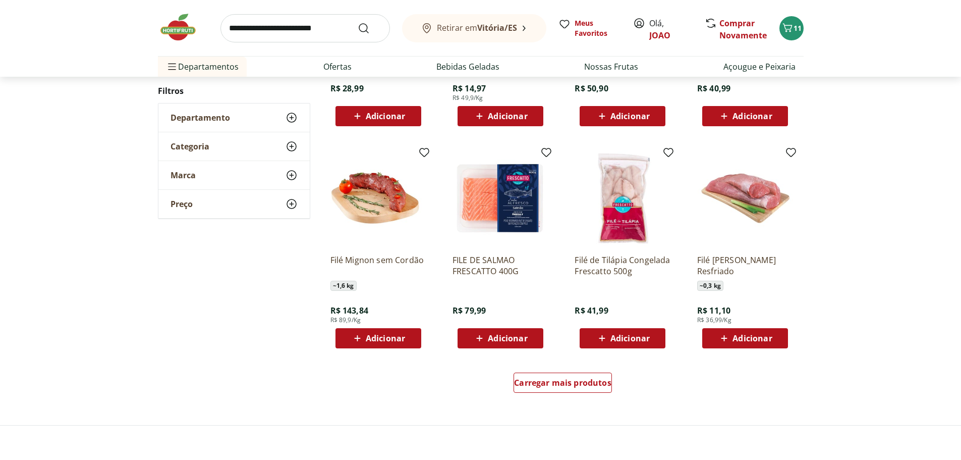
scroll to position [505, 0]
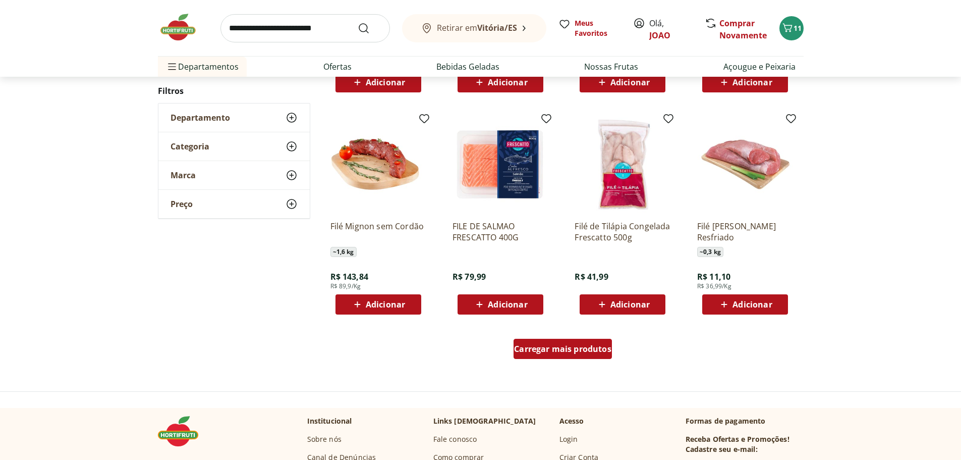
click at [581, 356] on div "Carregar mais produtos" at bounding box center [563, 349] width 98 height 20
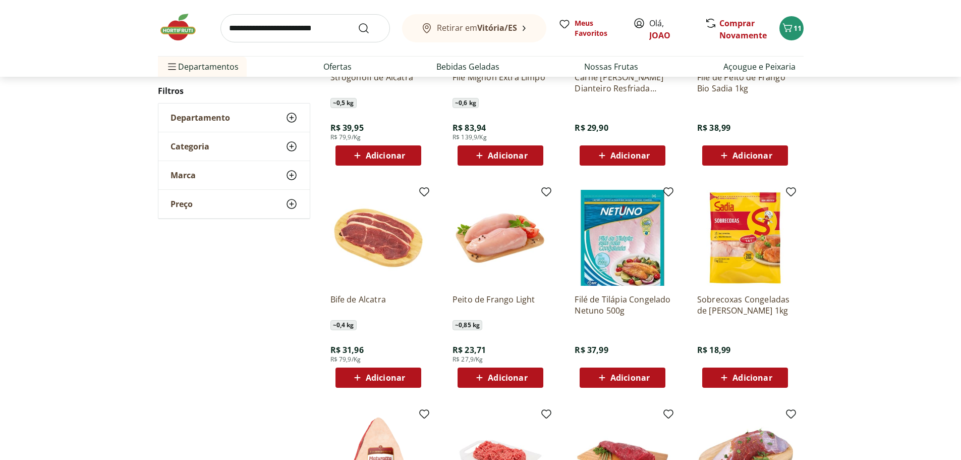
scroll to position [908, 0]
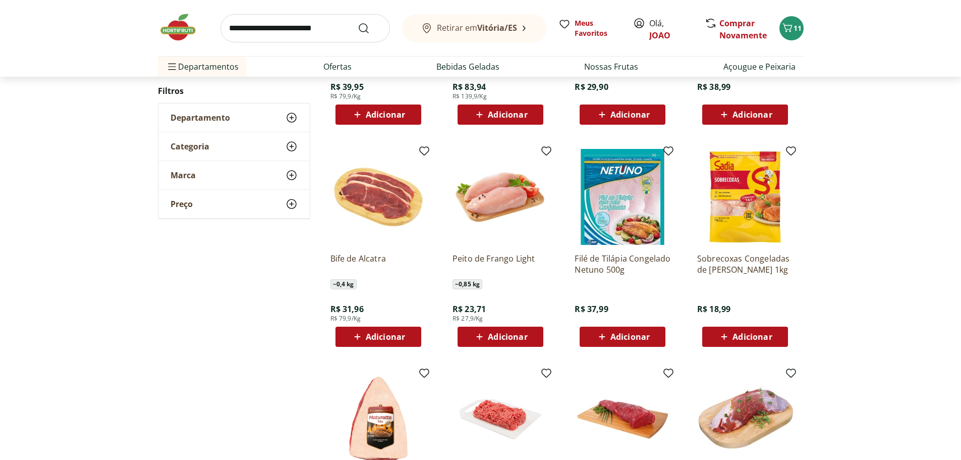
click at [502, 333] on span "Adicionar" at bounding box center [507, 337] width 39 height 8
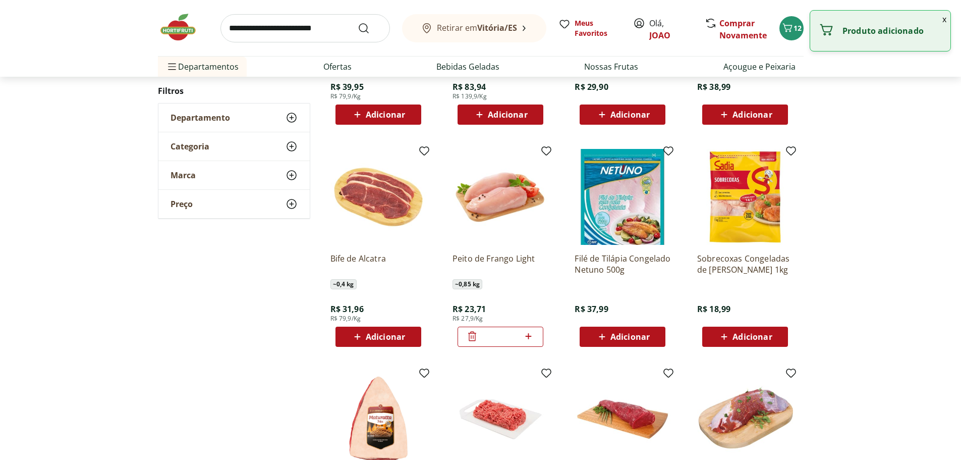
click at [533, 337] on icon at bounding box center [528, 336] width 13 height 12
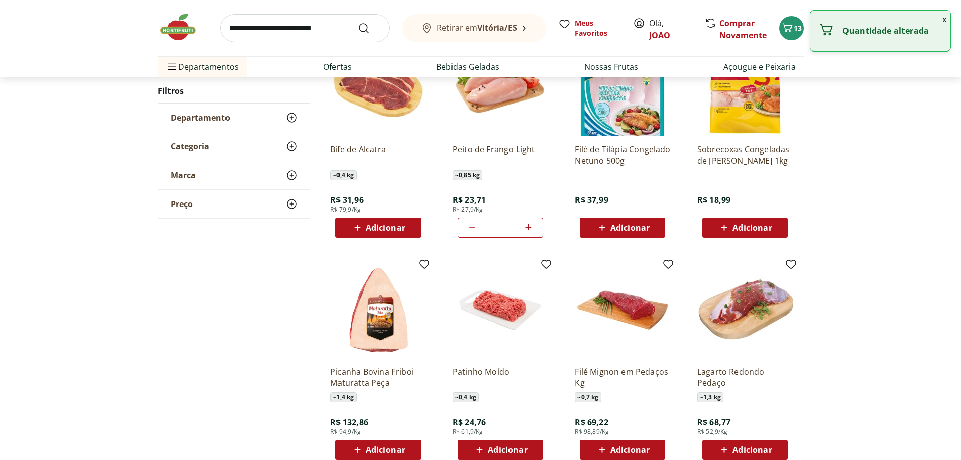
scroll to position [1110, 0]
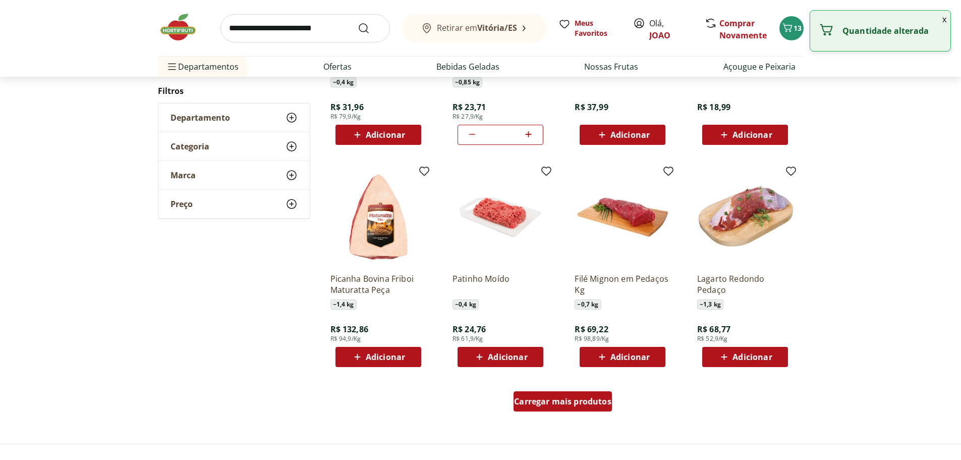
click at [549, 405] on span "Carregar mais produtos" at bounding box center [562, 401] width 97 height 8
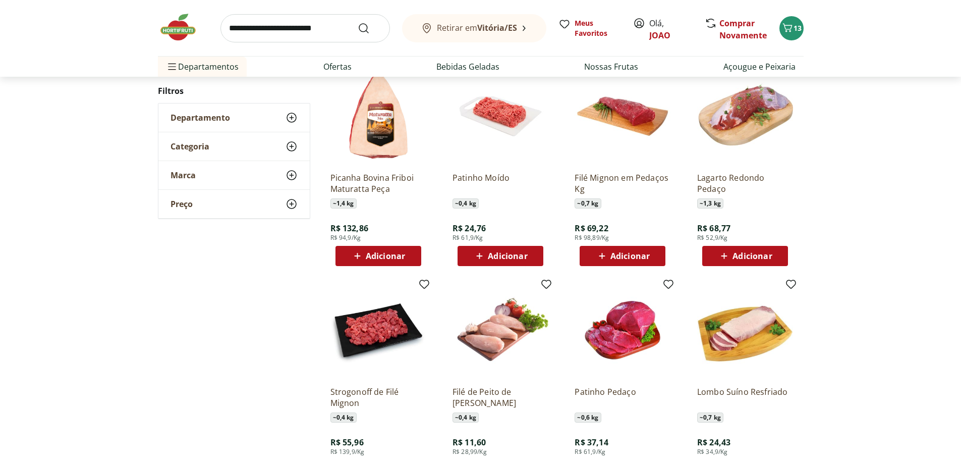
scroll to position [1060, 0]
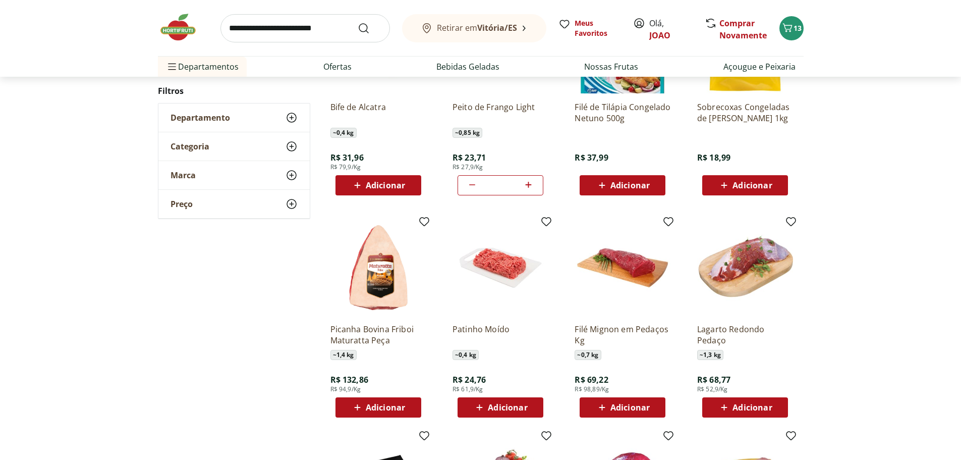
click at [472, 187] on icon at bounding box center [472, 185] width 12 height 12
type input "*"
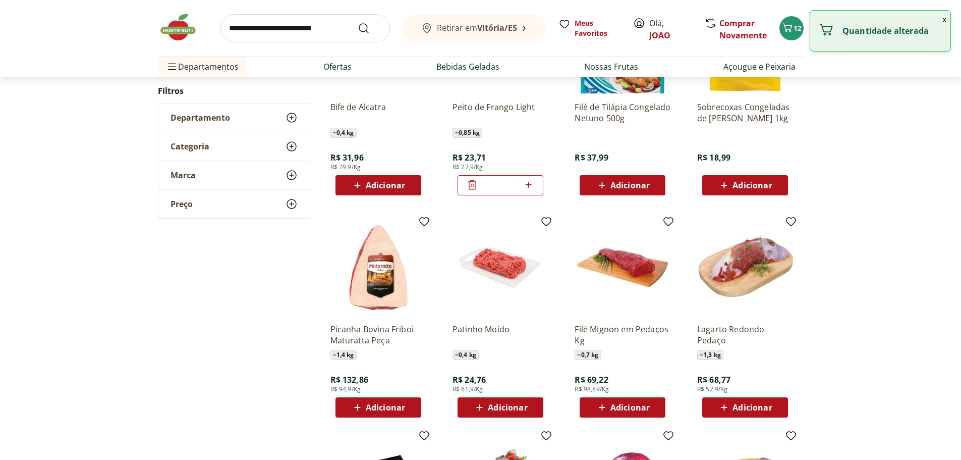
click at [472, 187] on icon at bounding box center [472, 185] width 12 height 12
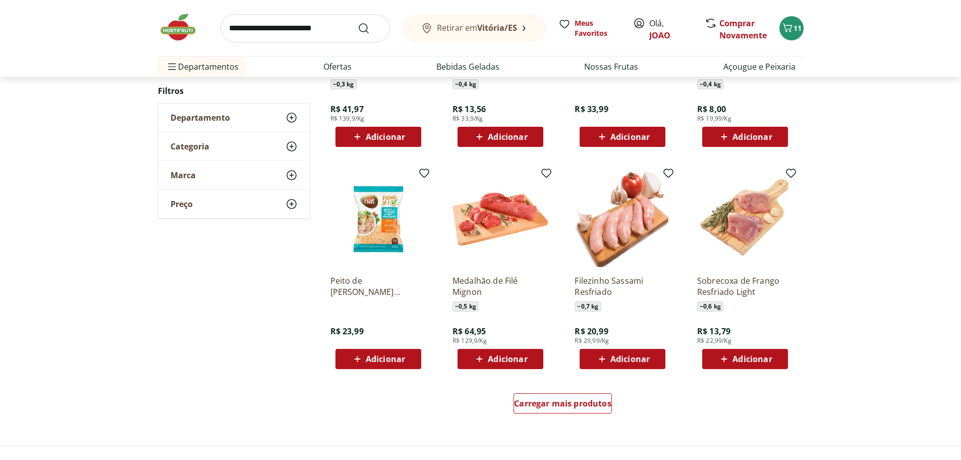
scroll to position [1817, 0]
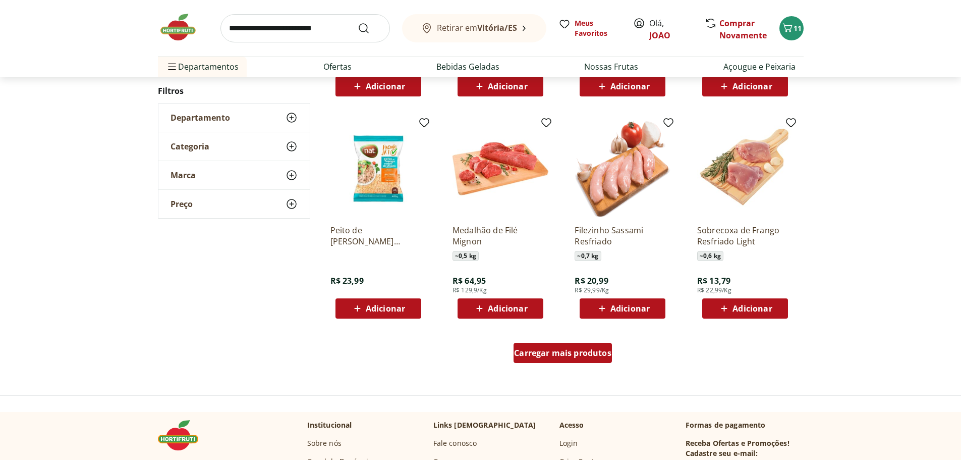
click at [590, 349] on span "Carregar mais produtos" at bounding box center [562, 353] width 97 height 8
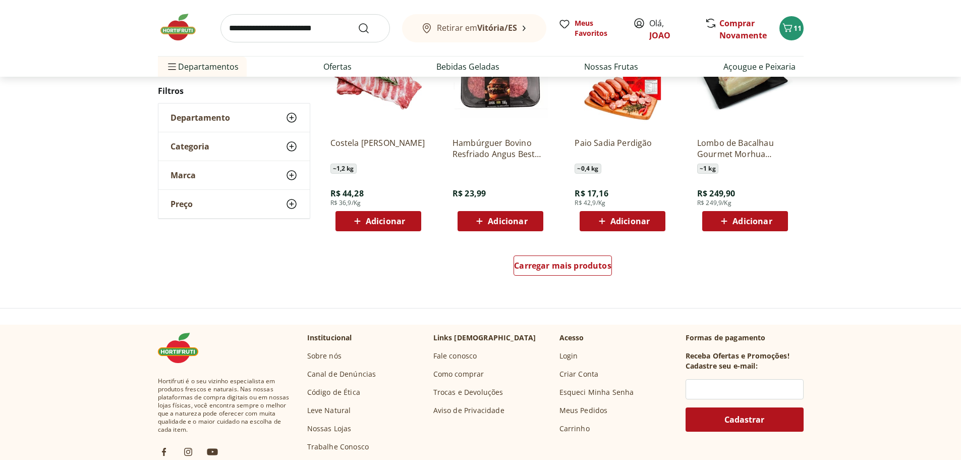
scroll to position [2574, 0]
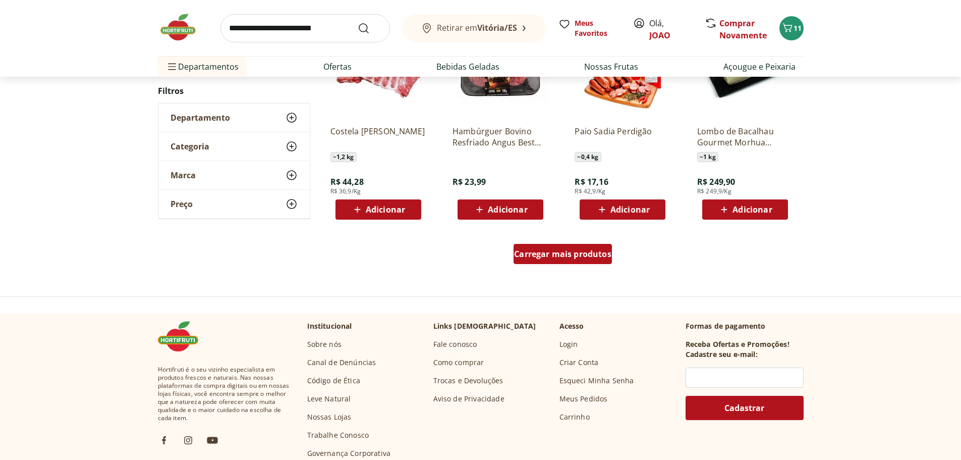
click at [584, 255] on span "Carregar mais produtos" at bounding box center [562, 254] width 97 height 8
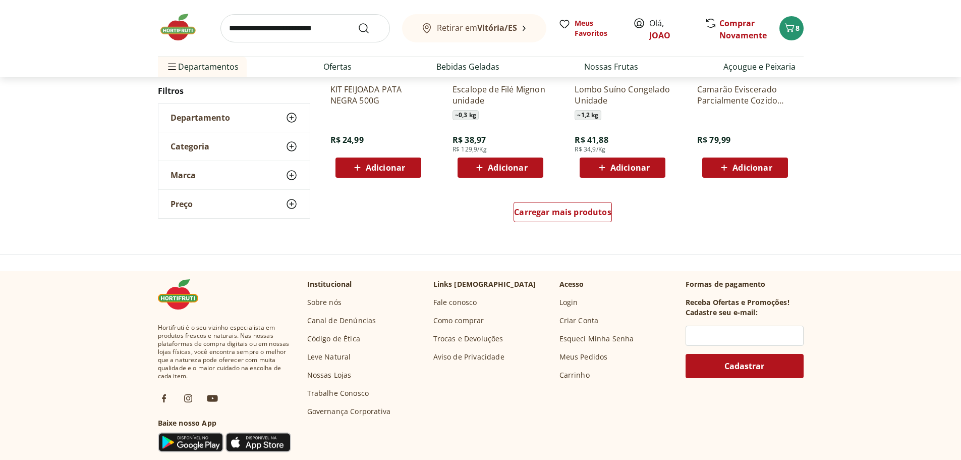
scroll to position [3281, 0]
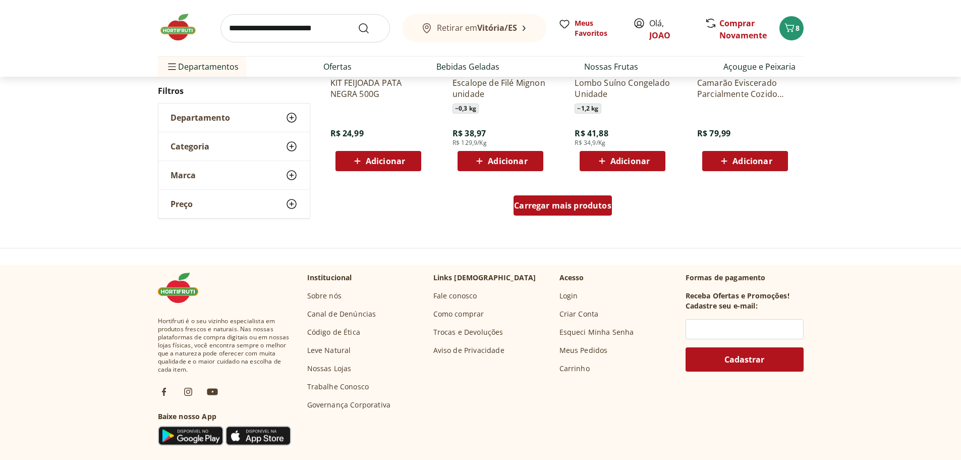
click at [556, 216] on link "Carregar mais produtos" at bounding box center [563, 207] width 98 height 24
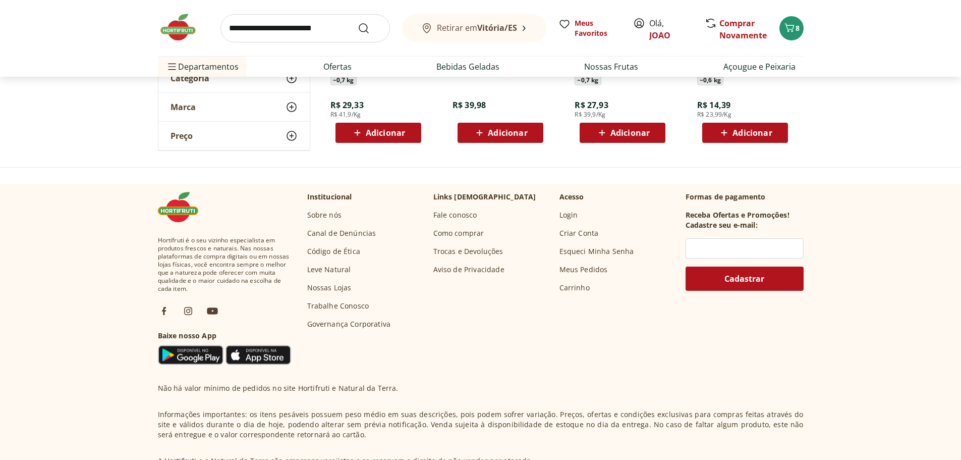
scroll to position [303, 0]
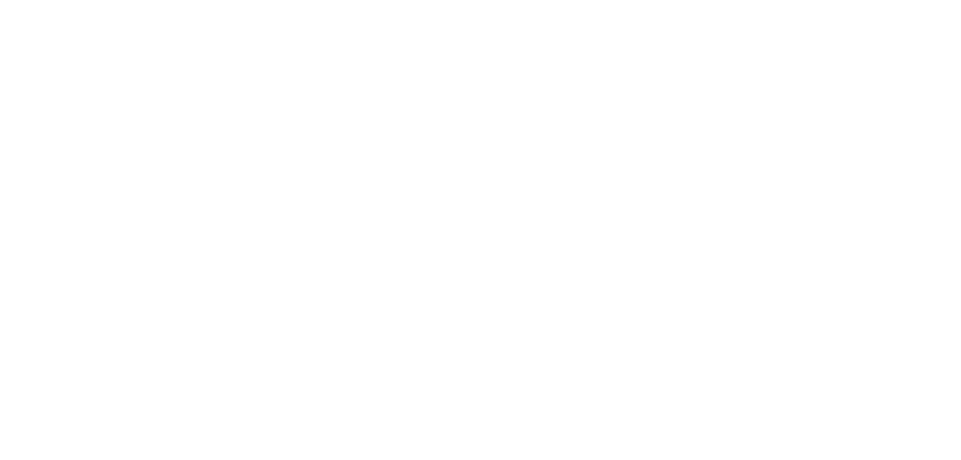
select select "**********"
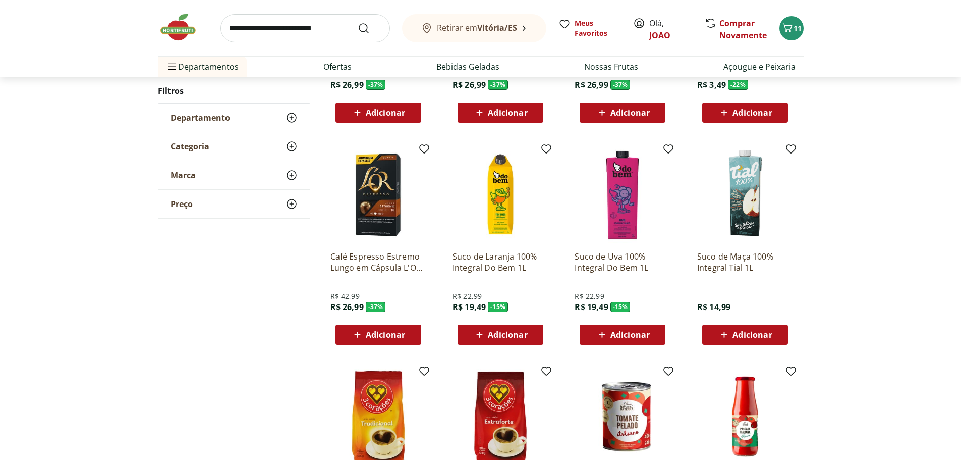
scroll to position [505, 0]
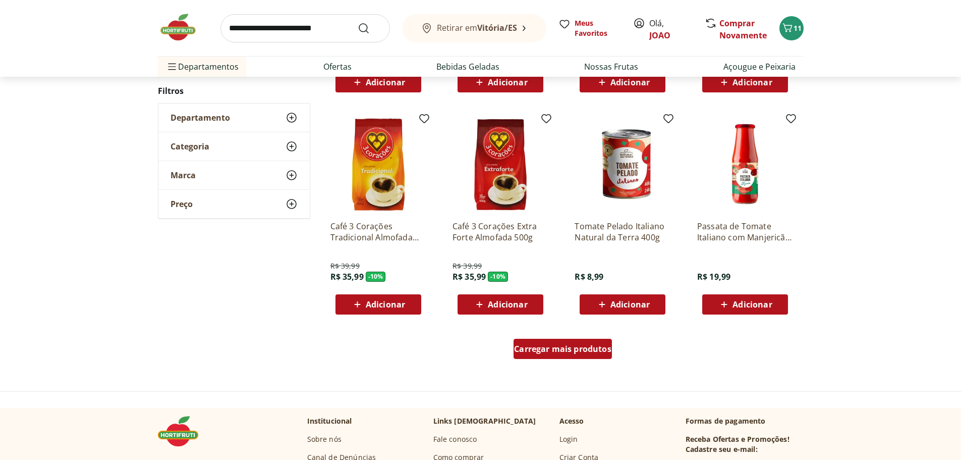
drag, startPoint x: 558, startPoint y: 351, endPoint x: 698, endPoint y: 280, distance: 157.3
click at [558, 351] on span "Carregar mais produtos" at bounding box center [562, 349] width 97 height 8
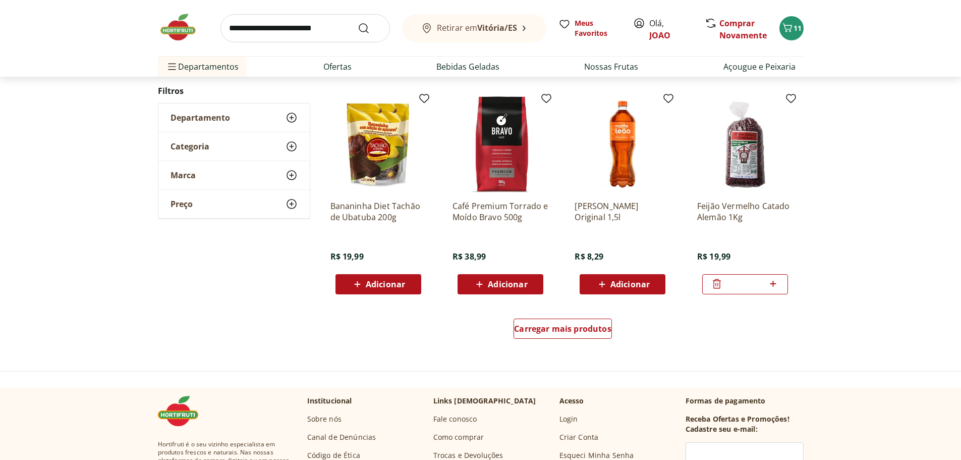
scroll to position [1211, 0]
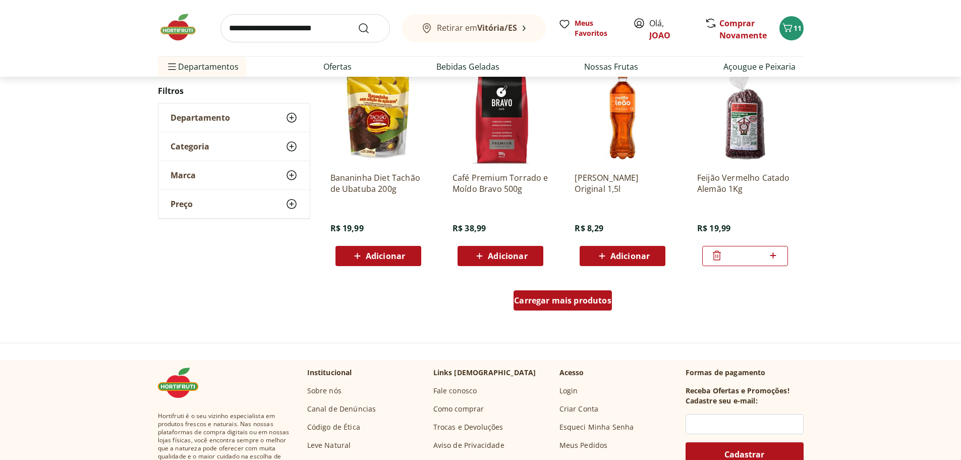
click at [566, 301] on span "Carregar mais produtos" at bounding box center [562, 300] width 97 height 8
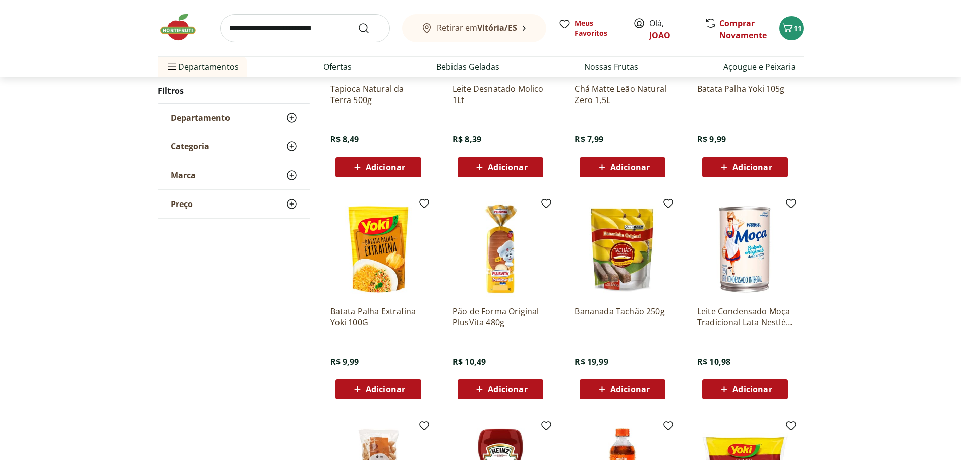
scroll to position [1766, 0]
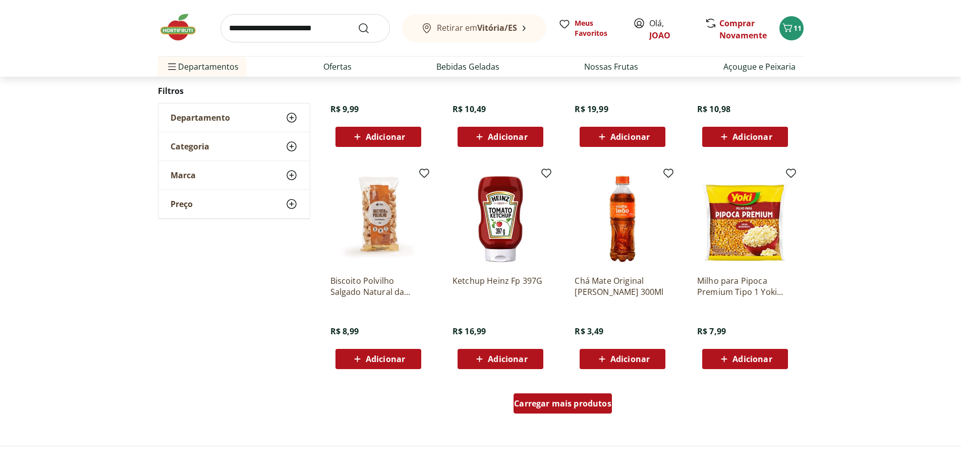
click at [549, 406] on span "Carregar mais produtos" at bounding box center [562, 403] width 97 height 8
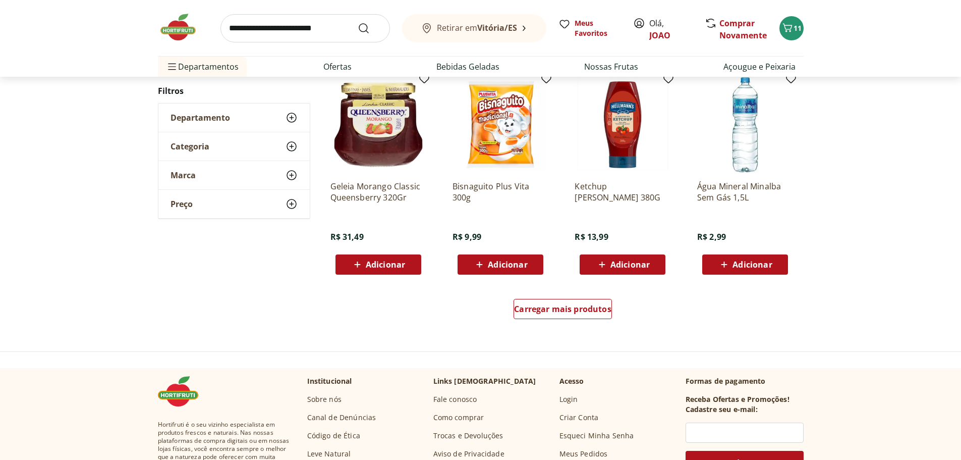
scroll to position [2523, 0]
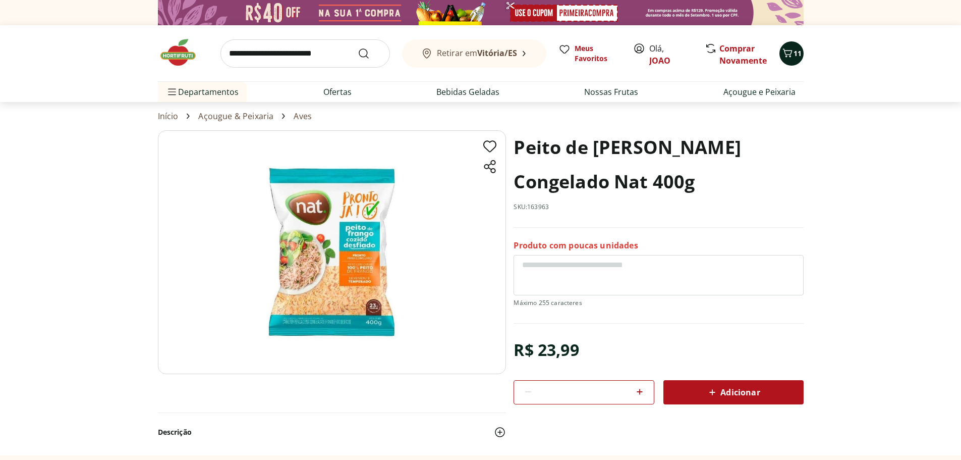
click at [788, 51] on icon "Carrinho" at bounding box center [788, 53] width 12 height 12
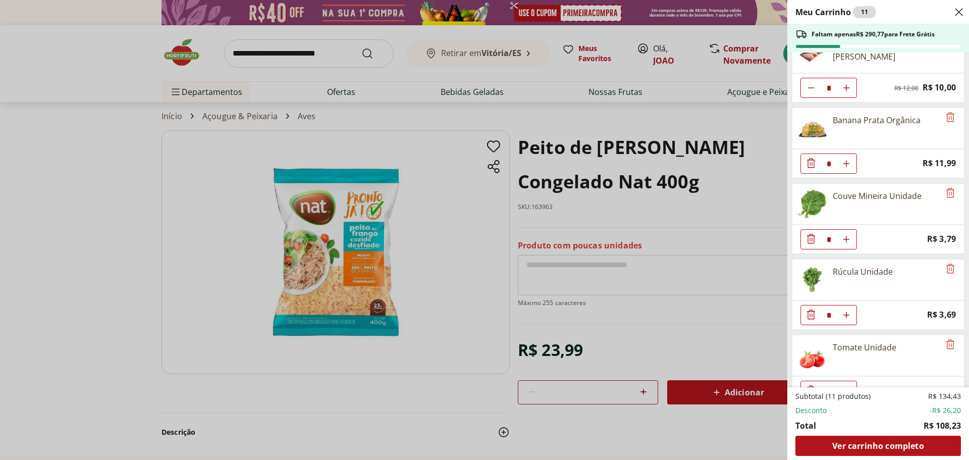
scroll to position [252, 0]
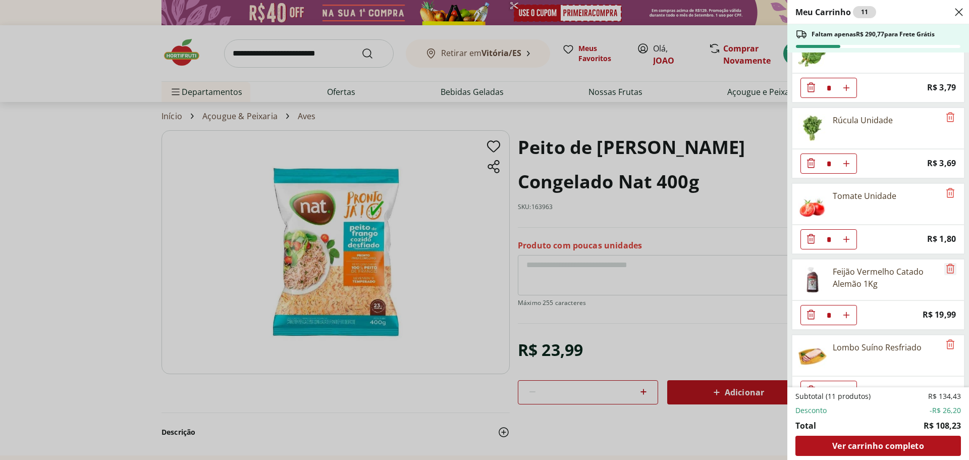
click at [948, 271] on icon "Remove" at bounding box center [950, 268] width 12 height 12
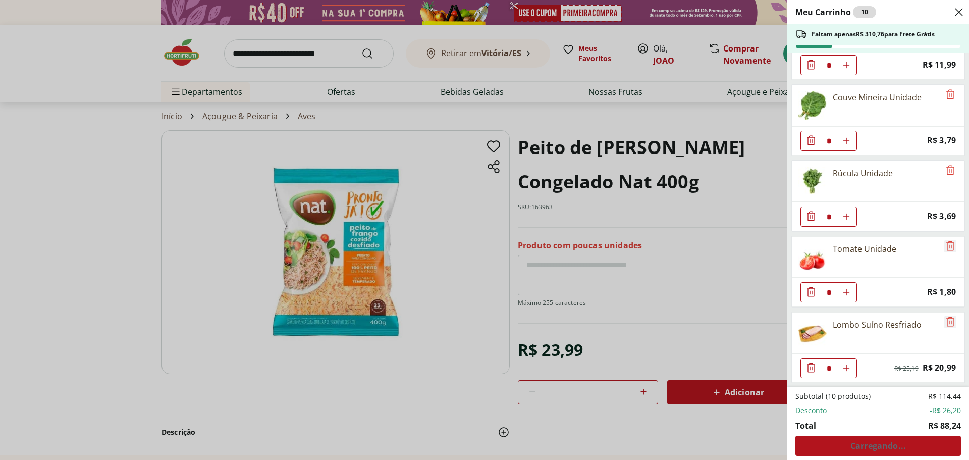
click at [945, 319] on icon "Remove" at bounding box center [950, 321] width 12 height 12
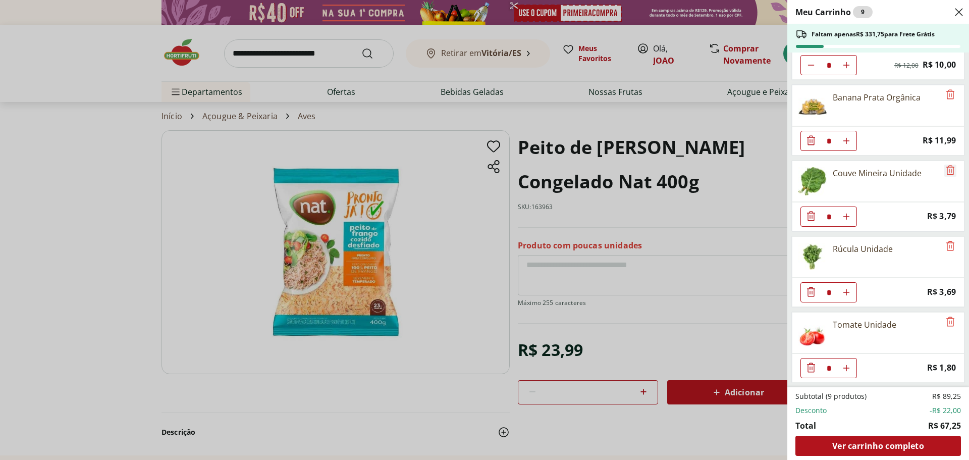
click at [948, 171] on icon "Remove" at bounding box center [950, 170] width 12 height 12
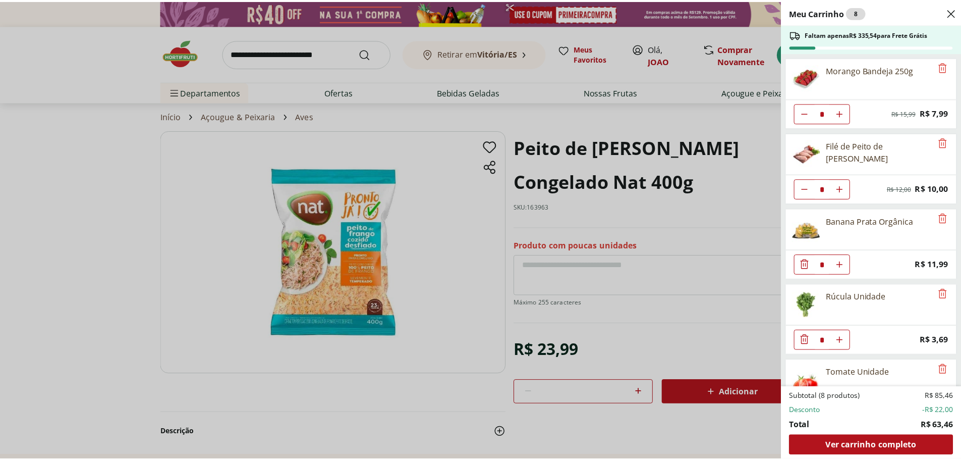
scroll to position [48, 0]
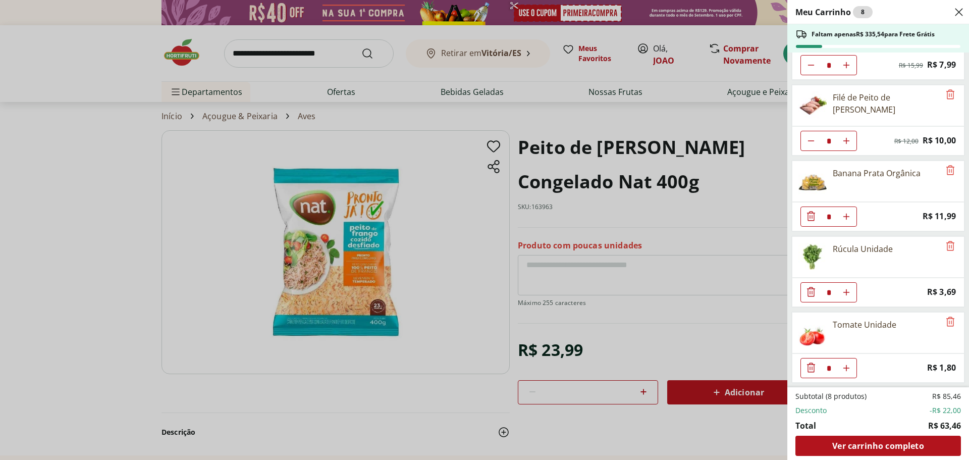
click at [312, 63] on div "Meu Carrinho 8 Faltam apenas R$ 335,54 para Frete Grátis Morango Bandeja 250g *…" at bounding box center [484, 230] width 969 height 460
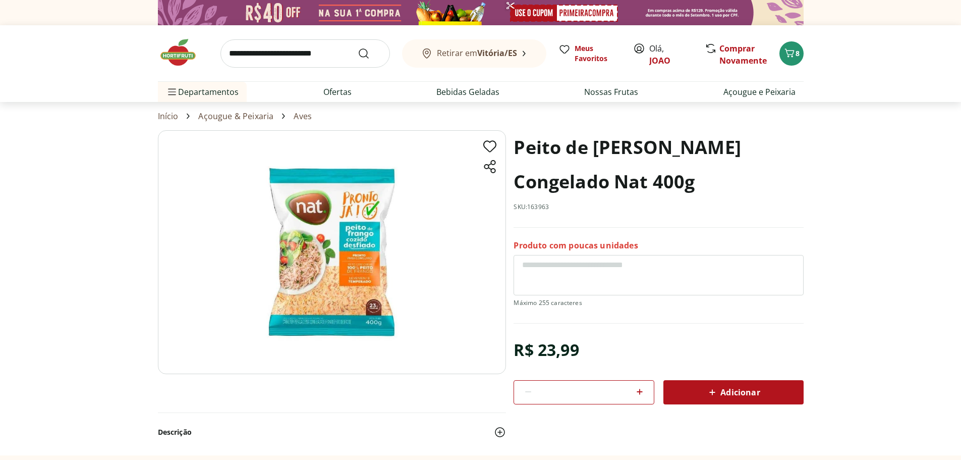
click at [307, 56] on input "search" at bounding box center [306, 53] width 170 height 28
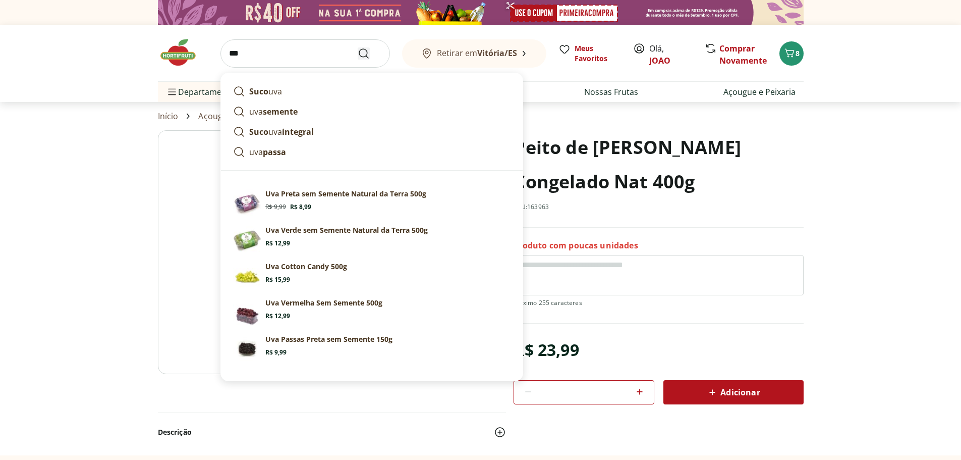
type input "***"
click at [364, 54] on icon "Submit Search" at bounding box center [364, 53] width 12 height 12
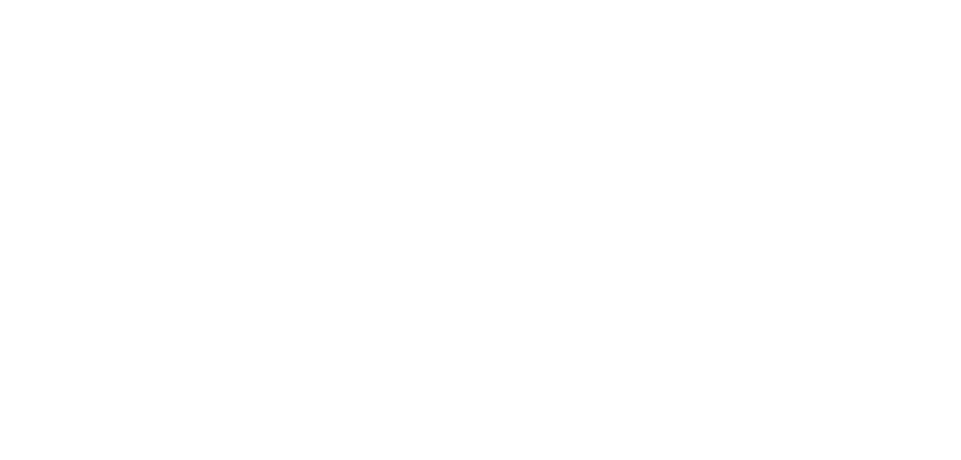
select select "**********"
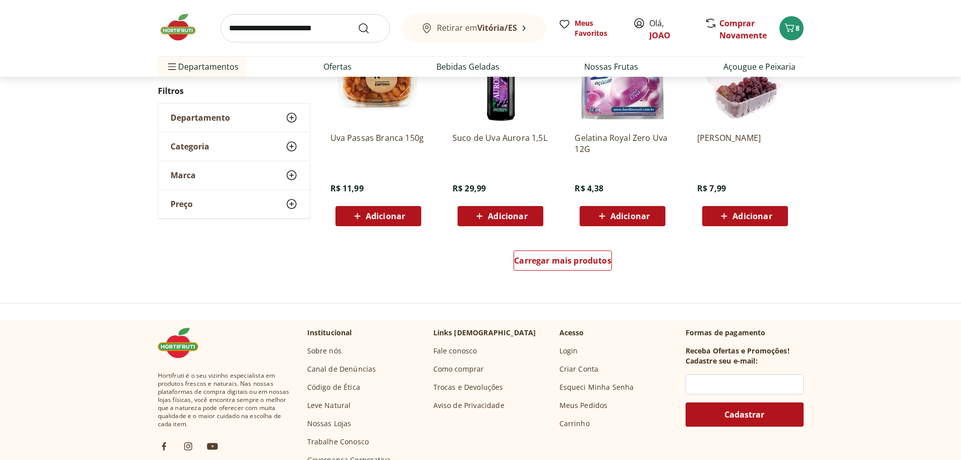
scroll to position [656, 0]
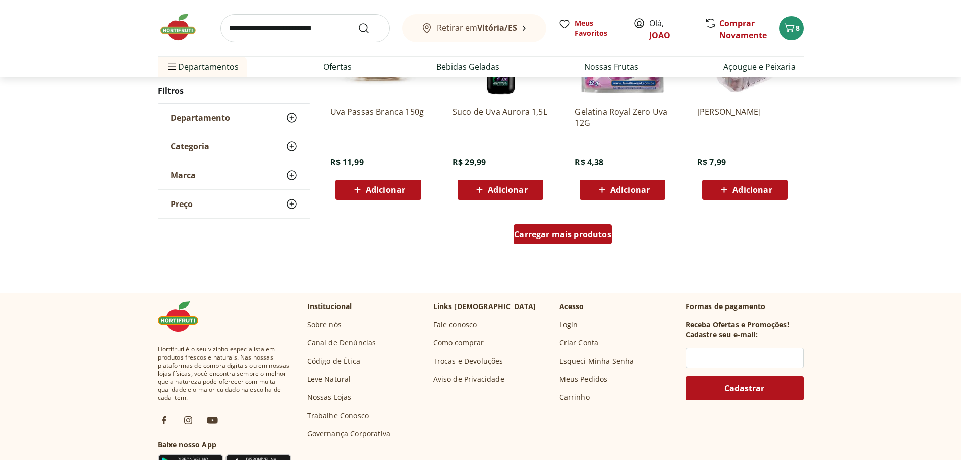
drag, startPoint x: 567, startPoint y: 227, endPoint x: 511, endPoint y: 176, distance: 76.5
click at [567, 227] on div "Carregar mais produtos" at bounding box center [563, 234] width 98 height 20
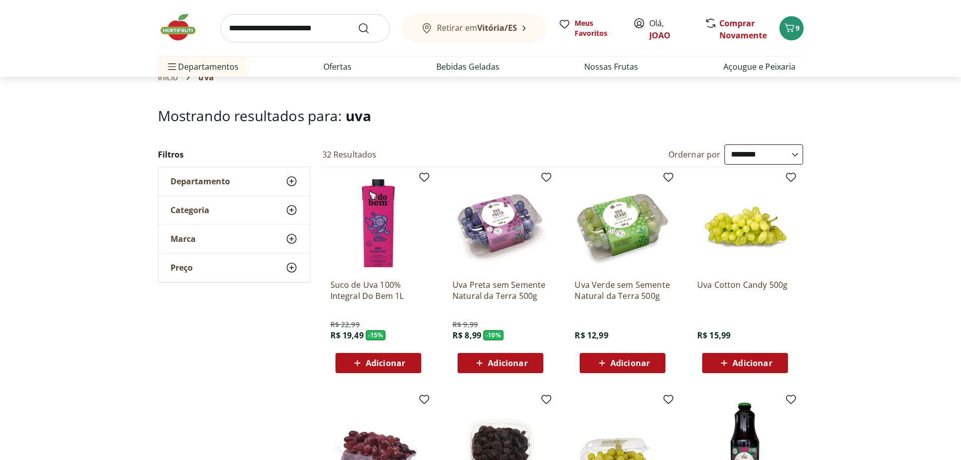
scroll to position [0, 0]
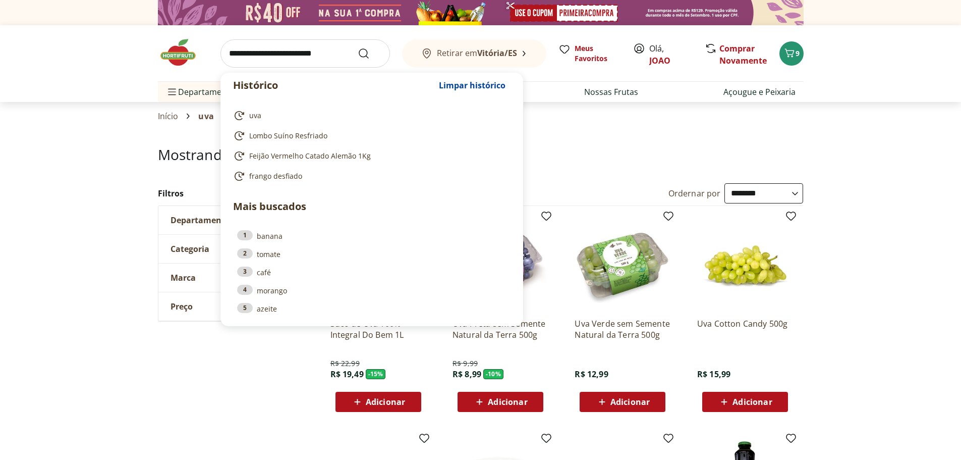
click at [313, 51] on input "search" at bounding box center [306, 53] width 170 height 28
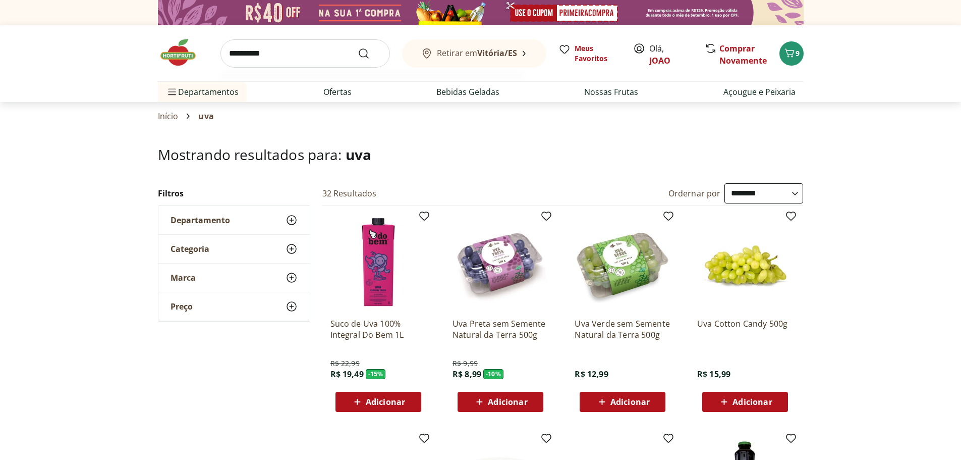
type input "**********"
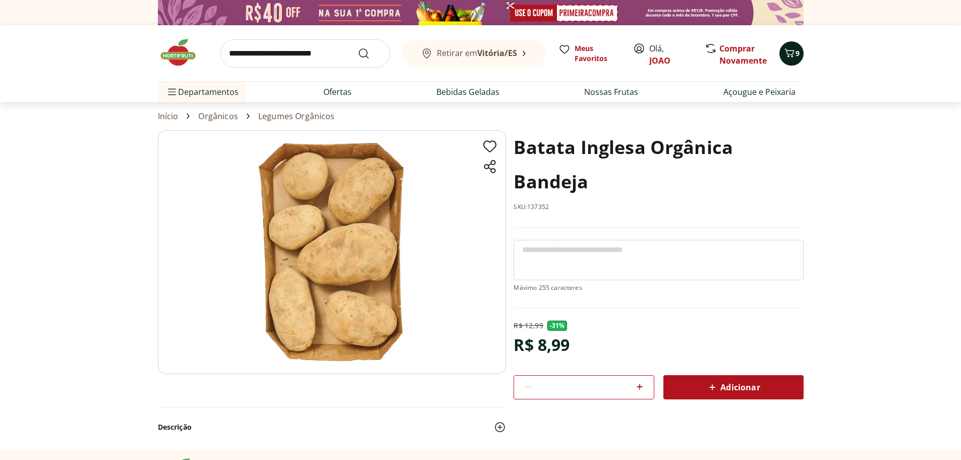
click at [787, 51] on icon "Carrinho" at bounding box center [790, 52] width 10 height 9
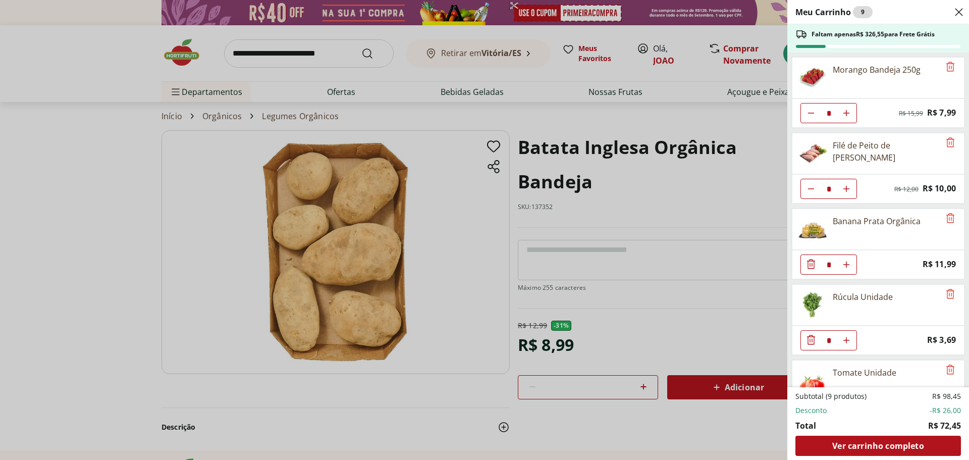
scroll to position [124, 0]
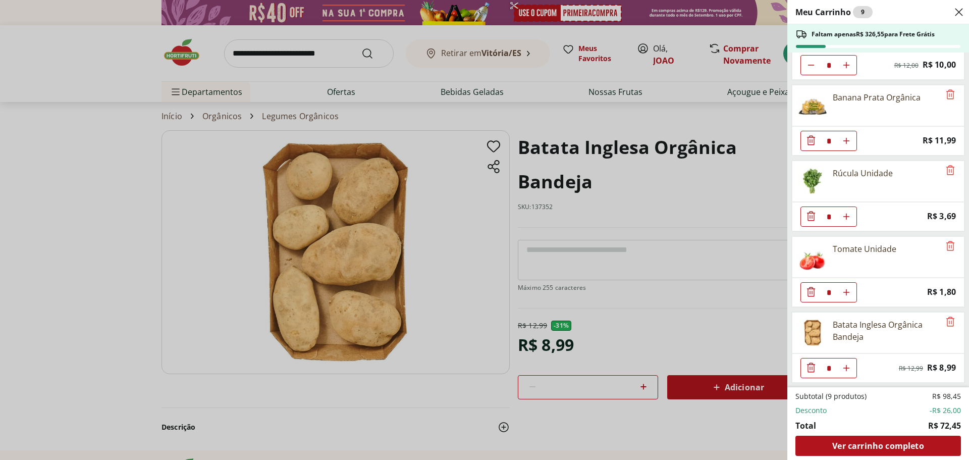
click at [851, 366] on button "Aumentar Quantidade" at bounding box center [846, 368] width 20 height 20
type input "*"
click at [945, 244] on icon "Remove" at bounding box center [950, 246] width 12 height 12
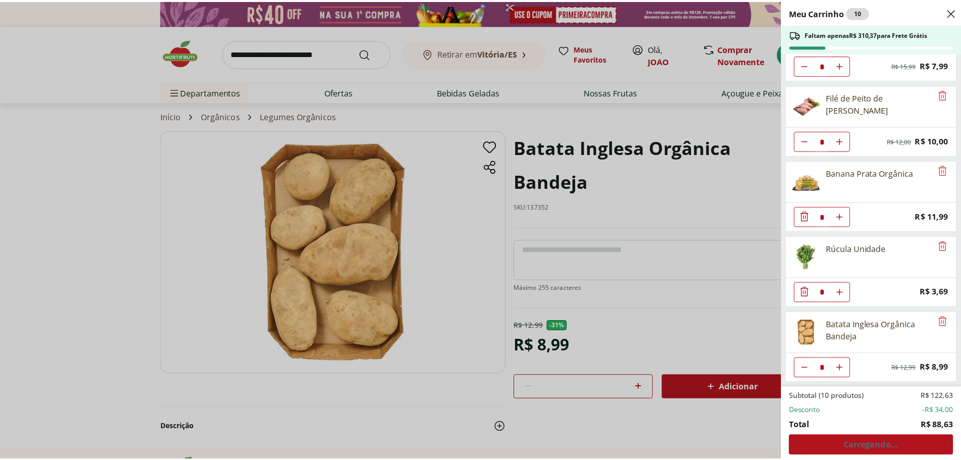
scroll to position [48, 0]
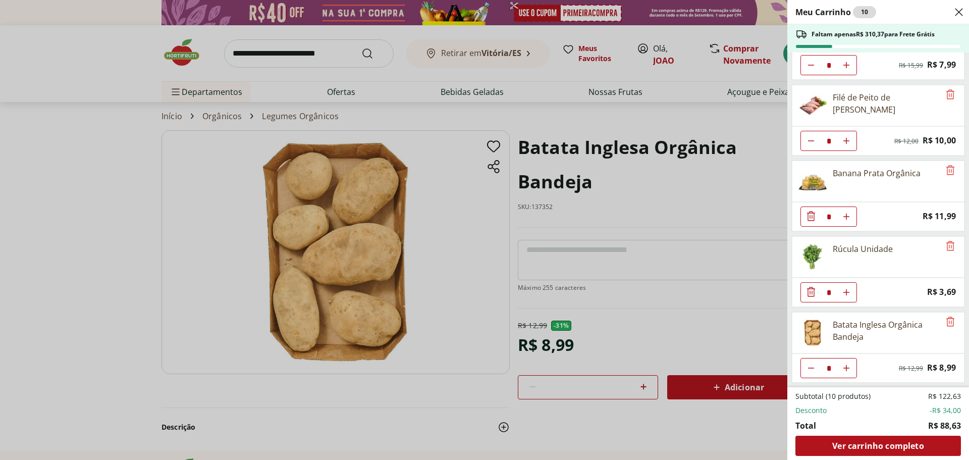
click at [303, 52] on div "Meu Carrinho 10 Faltam apenas R$ 310,37 para Frete Grátis Morango Bandeja 250g …" at bounding box center [484, 230] width 969 height 460
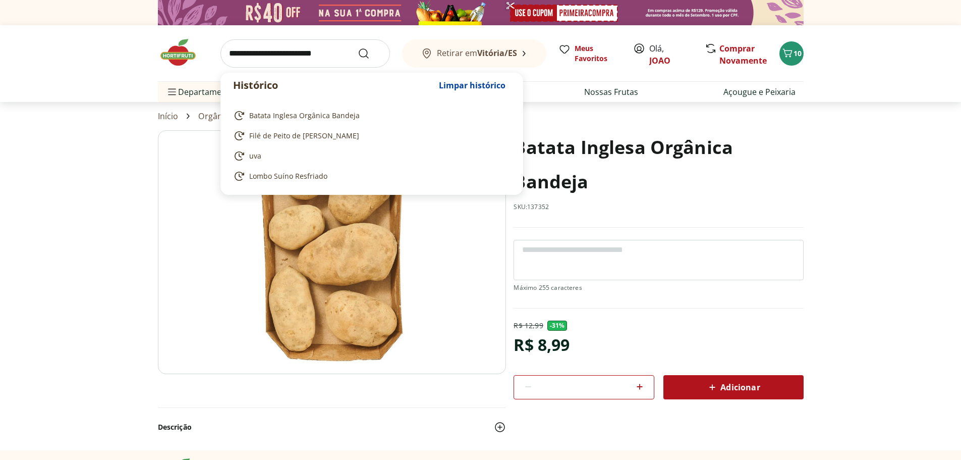
click at [303, 52] on input "search" at bounding box center [306, 53] width 170 height 28
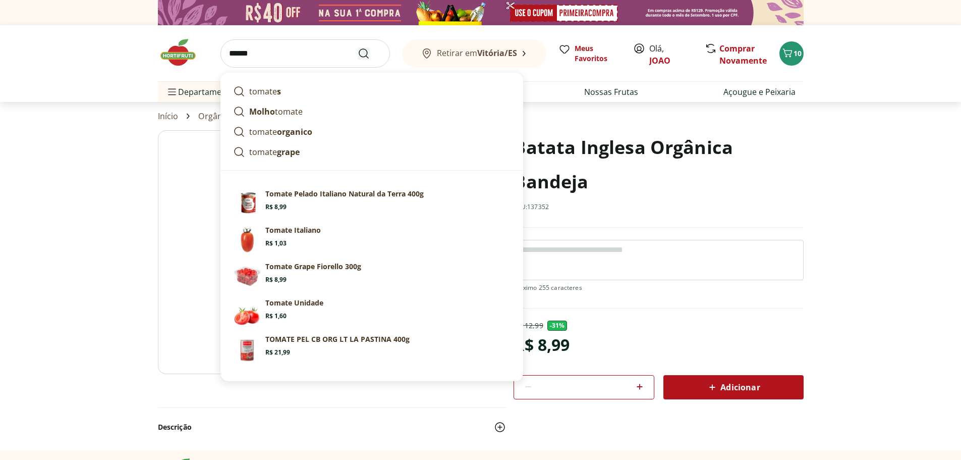
type input "******"
click at [366, 55] on use "Submit Search" at bounding box center [364, 53] width 12 height 12
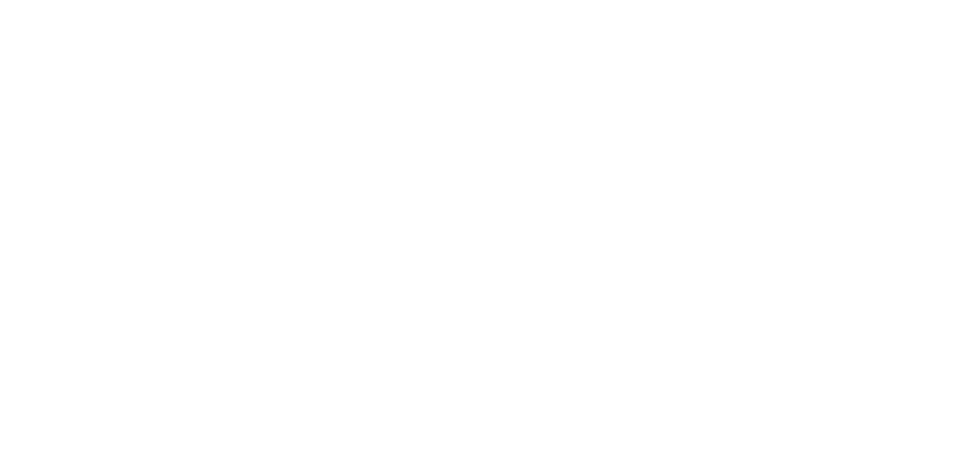
select select "**********"
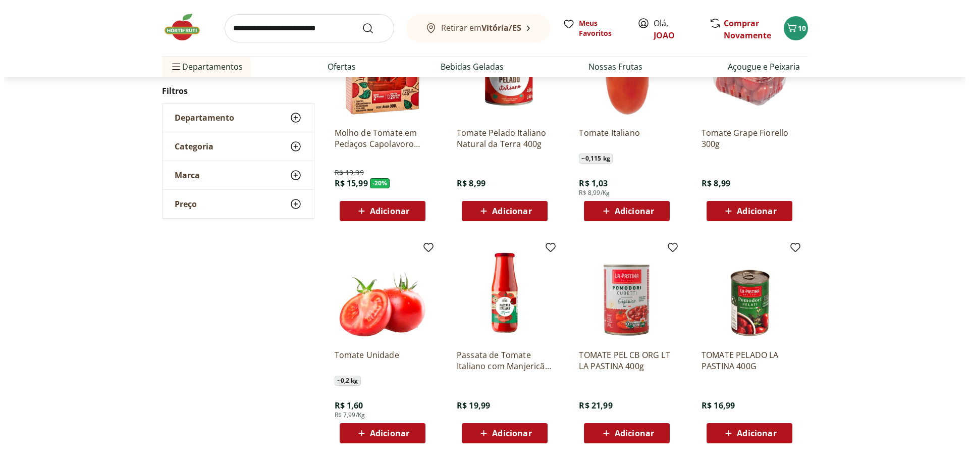
scroll to position [101, 0]
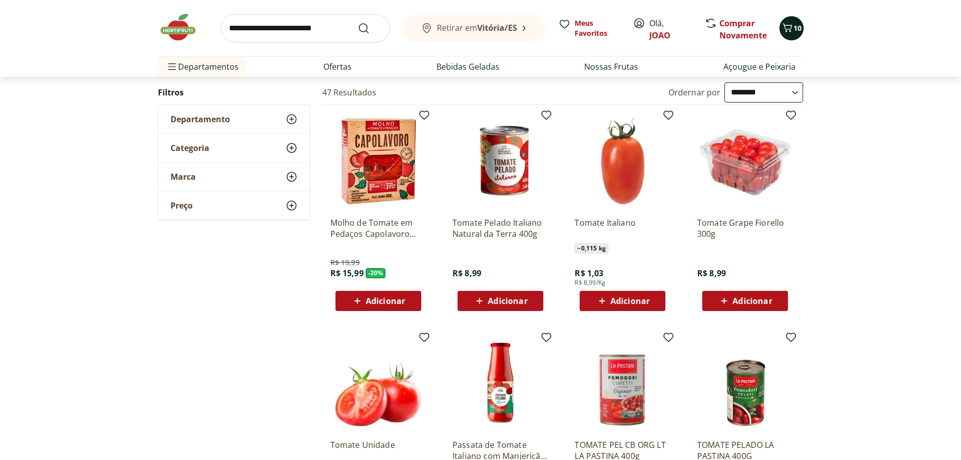
click at [796, 29] on span "10" at bounding box center [798, 28] width 8 height 10
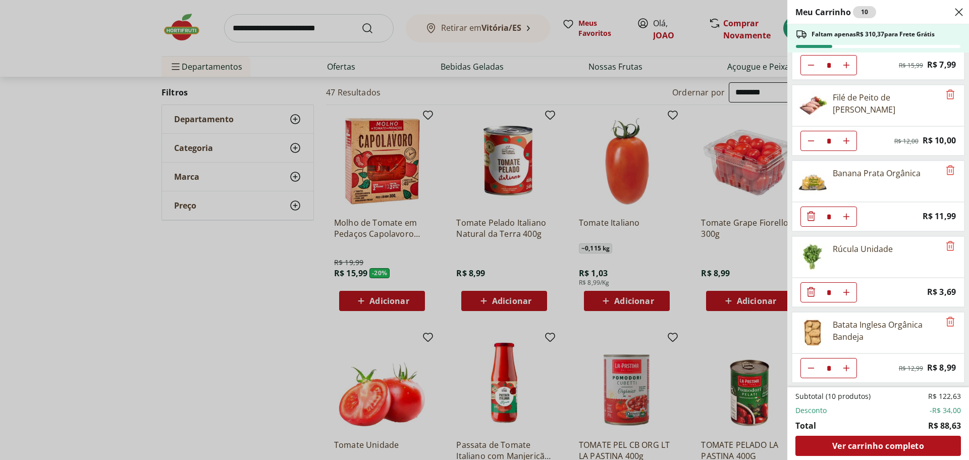
scroll to position [0, 0]
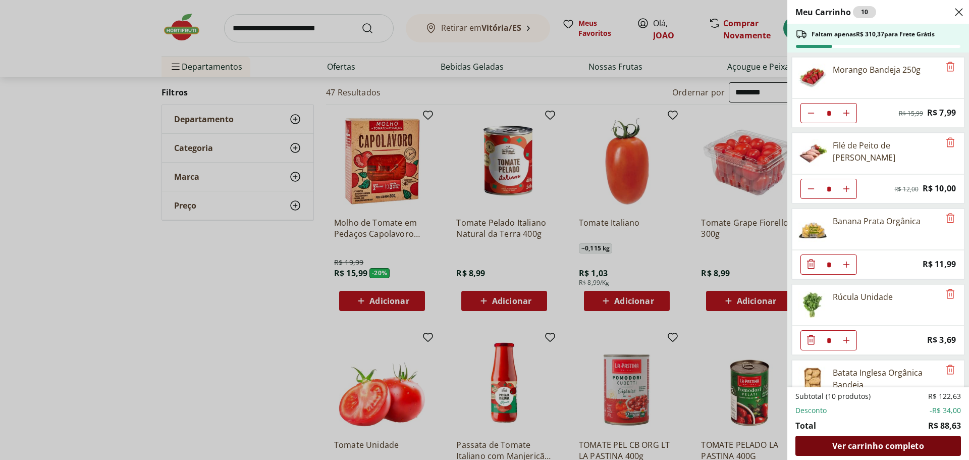
click at [882, 445] on span "Ver carrinho completo" at bounding box center [877, 446] width 91 height 8
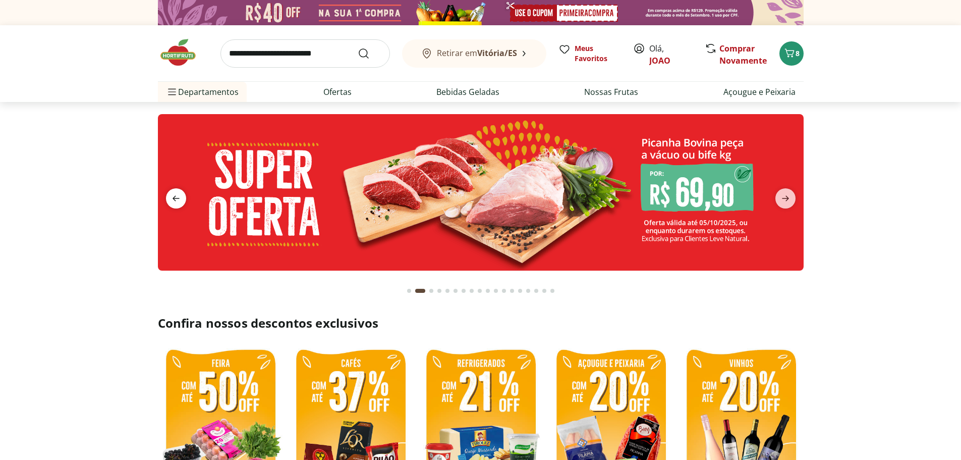
click at [172, 193] on icon "previous" at bounding box center [176, 198] width 12 height 12
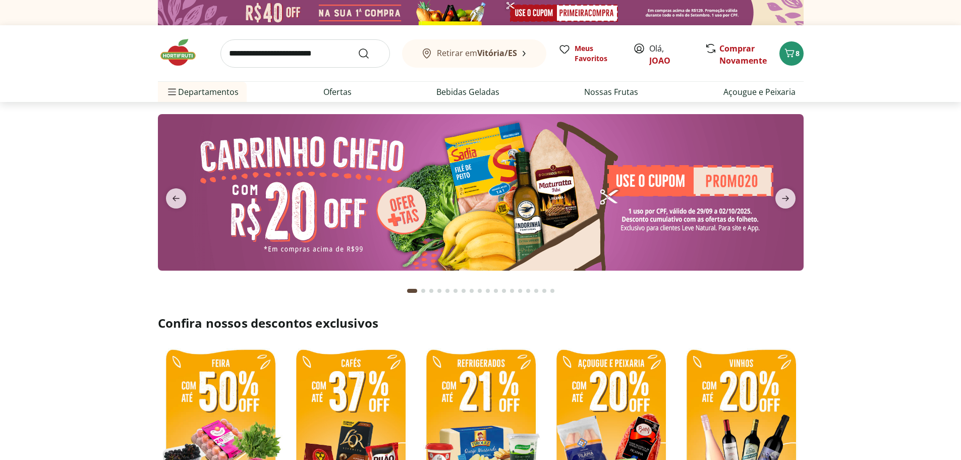
scroll to position [202, 0]
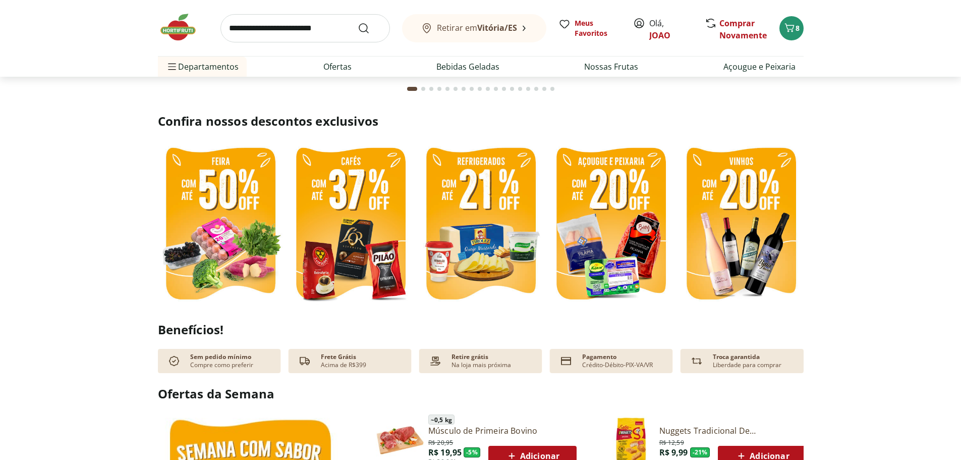
click at [199, 213] on img at bounding box center [220, 224] width 125 height 167
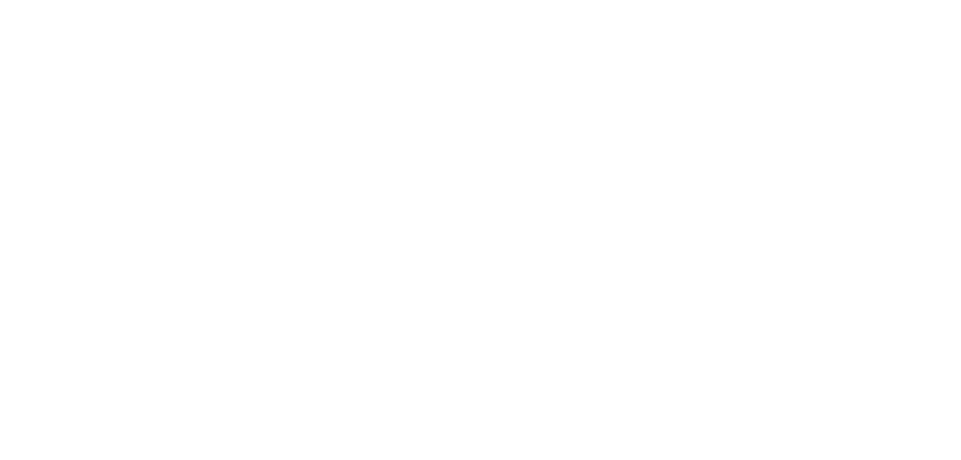
select select "**********"
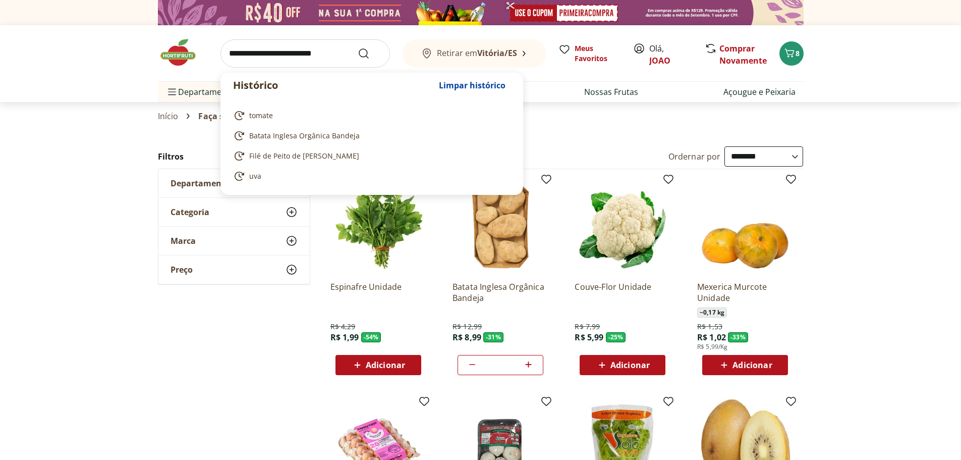
click at [328, 57] on input "search" at bounding box center [306, 53] width 170 height 28
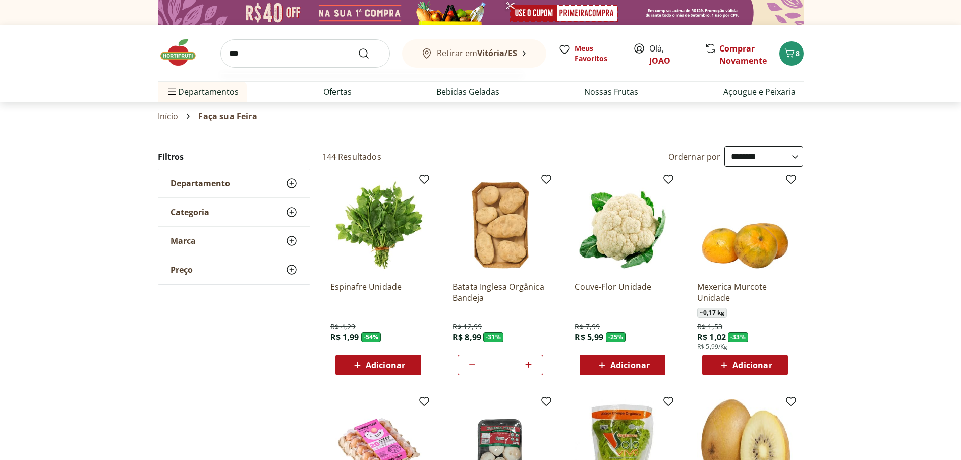
type input "***"
click at [358, 47] on button "Submit Search" at bounding box center [370, 53] width 24 height 12
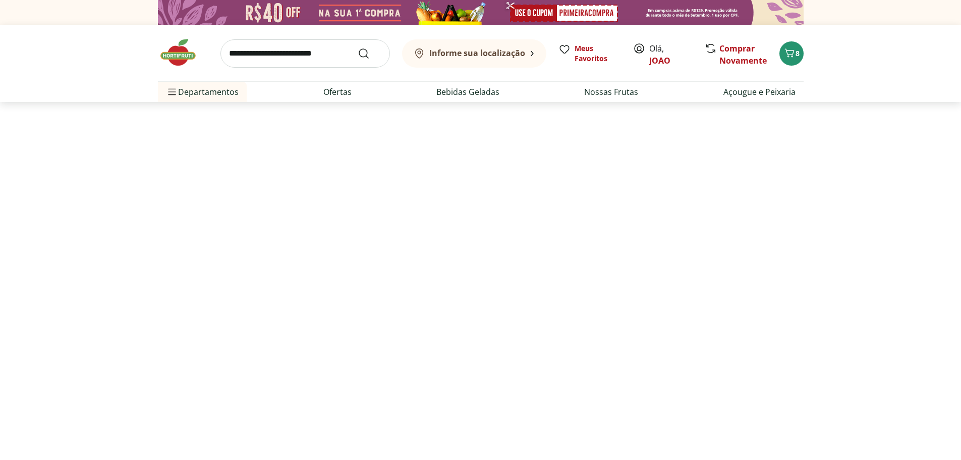
select select "**********"
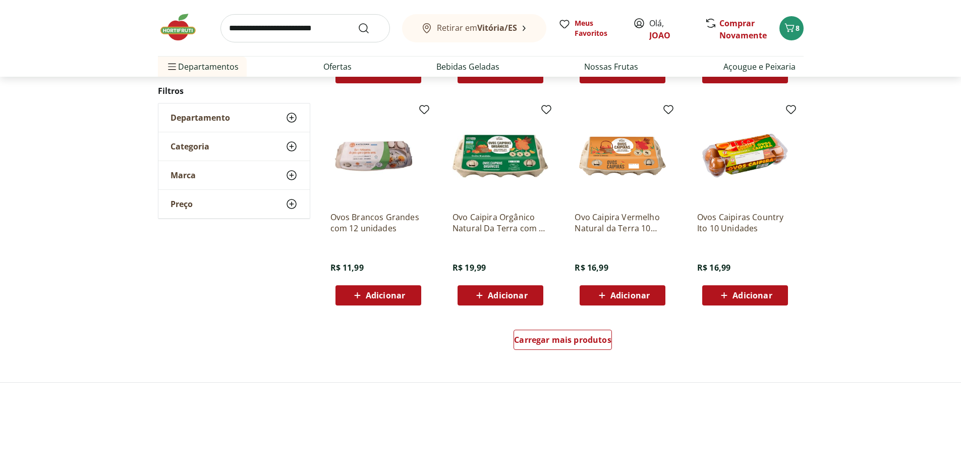
scroll to position [555, 0]
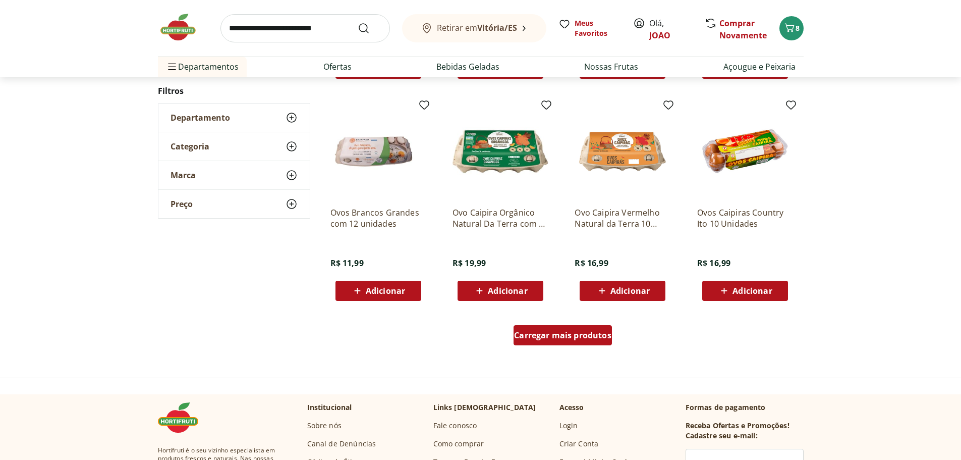
click at [581, 337] on span "Carregar mais produtos" at bounding box center [562, 335] width 97 height 8
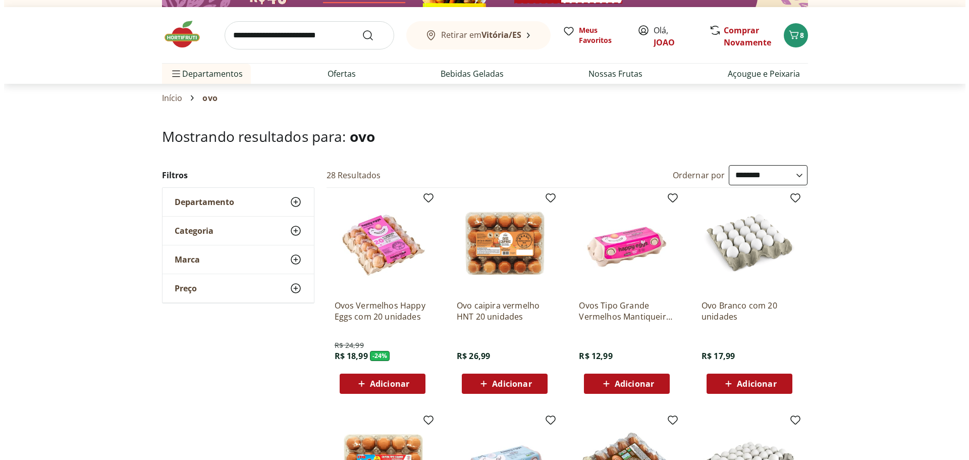
scroll to position [0, 0]
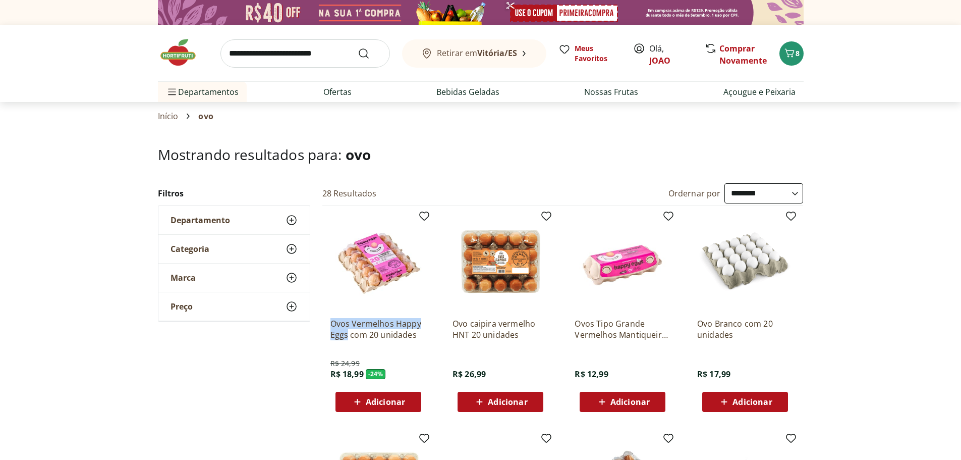
drag, startPoint x: 326, startPoint y: 320, endPoint x: 347, endPoint y: 333, distance: 25.1
click at [347, 333] on div "Ovos Vermelhos Happy Eggs com 20 unidades R$ 24,99 R$ 18,99 - 24 % Adicionar" at bounding box center [379, 313] width 112 height 214
click at [391, 402] on span "Adicionar" at bounding box center [385, 402] width 39 height 8
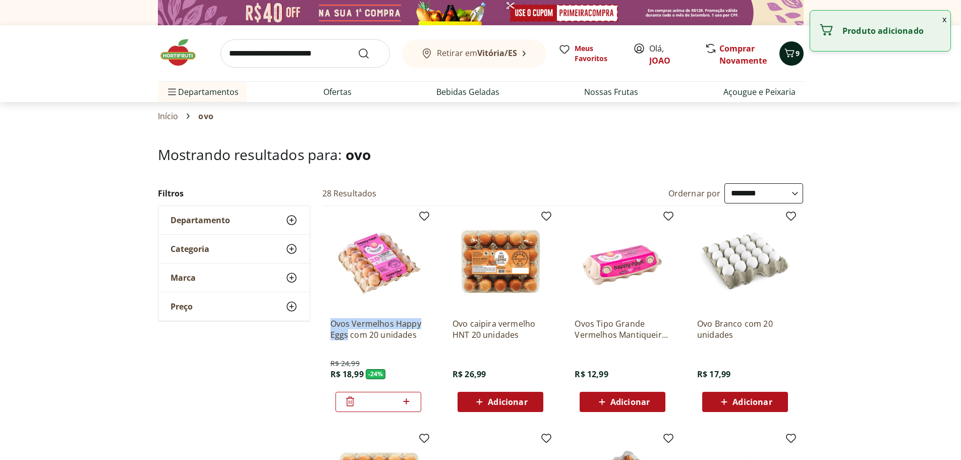
click at [792, 61] on div "9" at bounding box center [792, 53] width 8 height 16
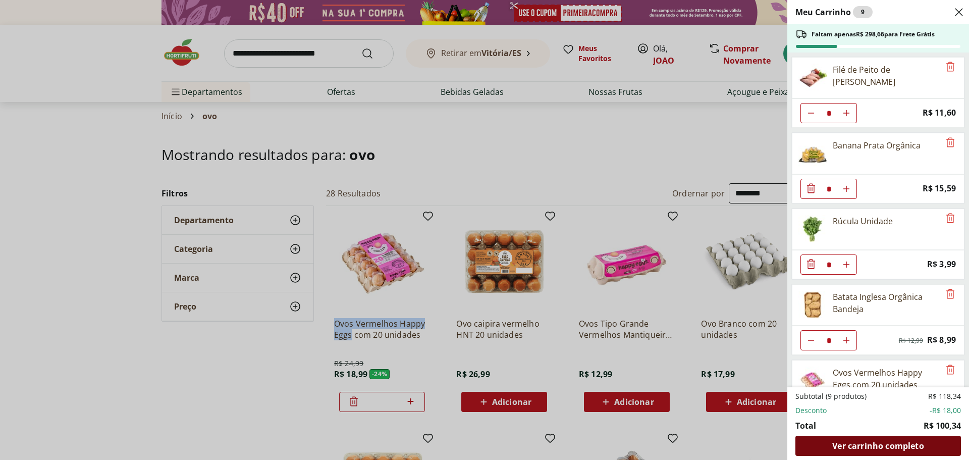
click at [896, 444] on span "Ver carrinho completo" at bounding box center [877, 446] width 91 height 8
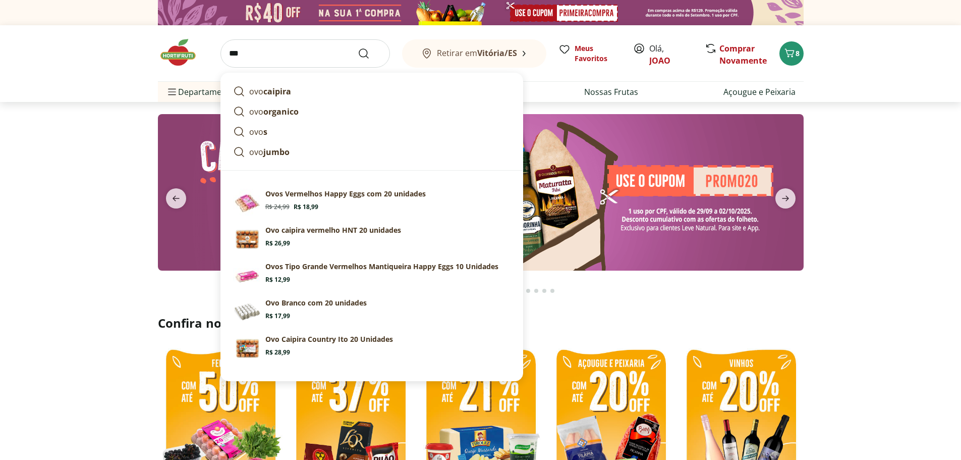
type input "***"
click at [358, 47] on button "Submit Search" at bounding box center [370, 53] width 24 height 12
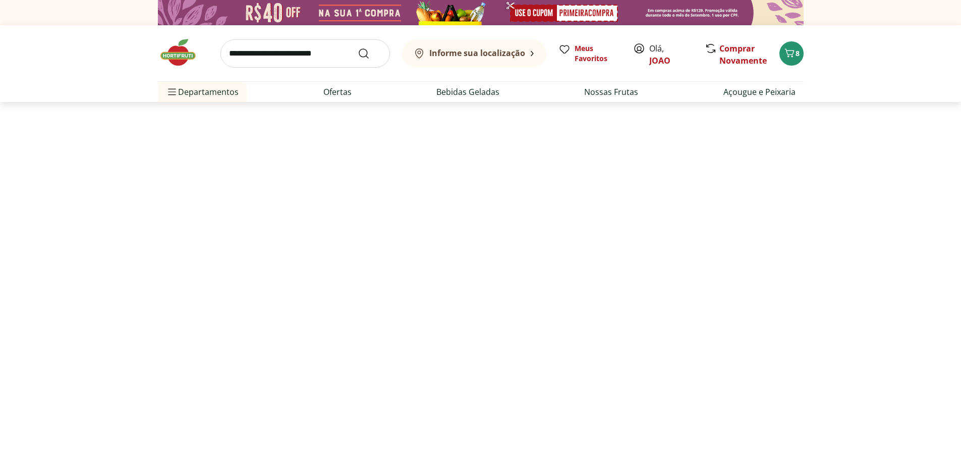
select select "**********"
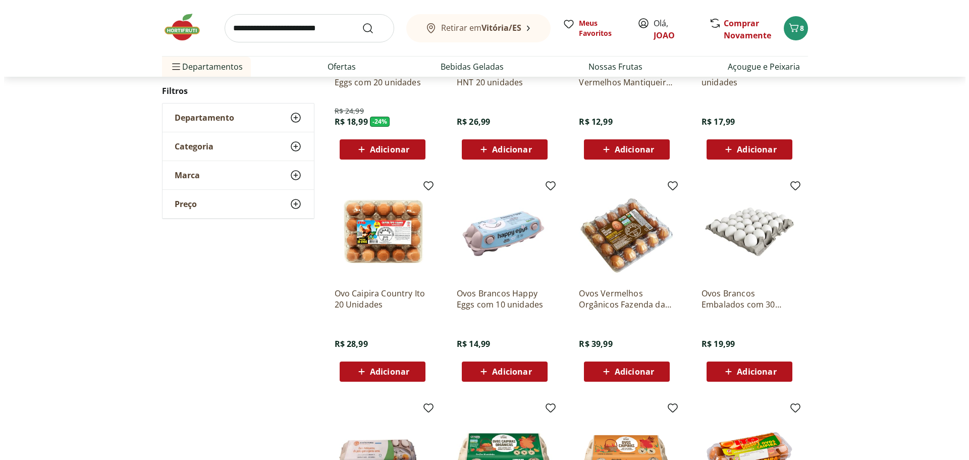
scroll to position [151, 0]
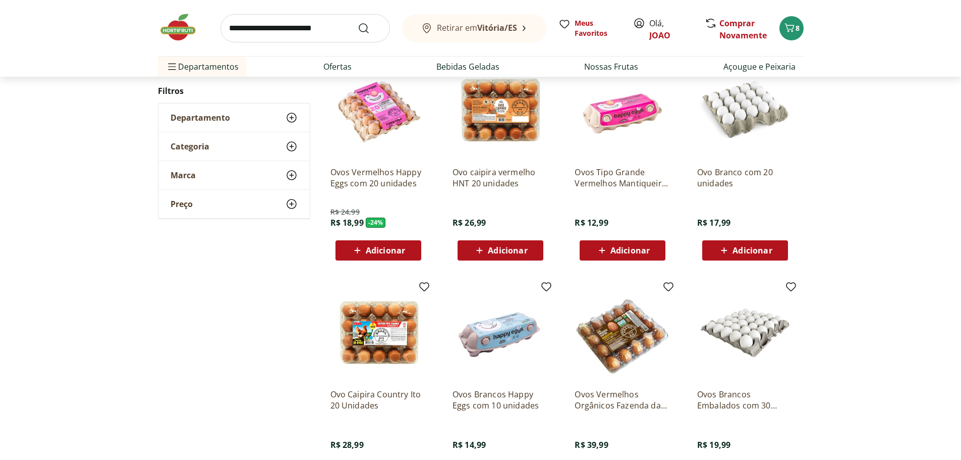
click at [505, 254] on span "Adicionar" at bounding box center [507, 250] width 39 height 8
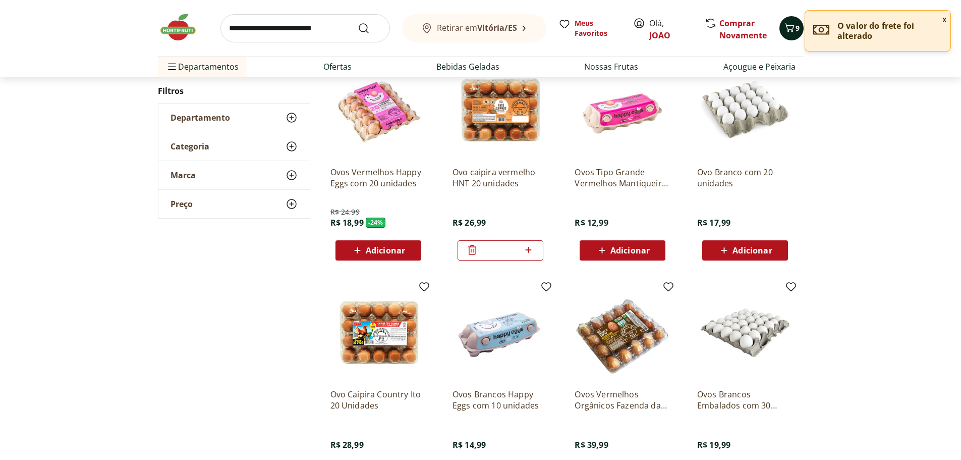
click at [788, 27] on icon "Carrinho" at bounding box center [790, 28] width 12 height 12
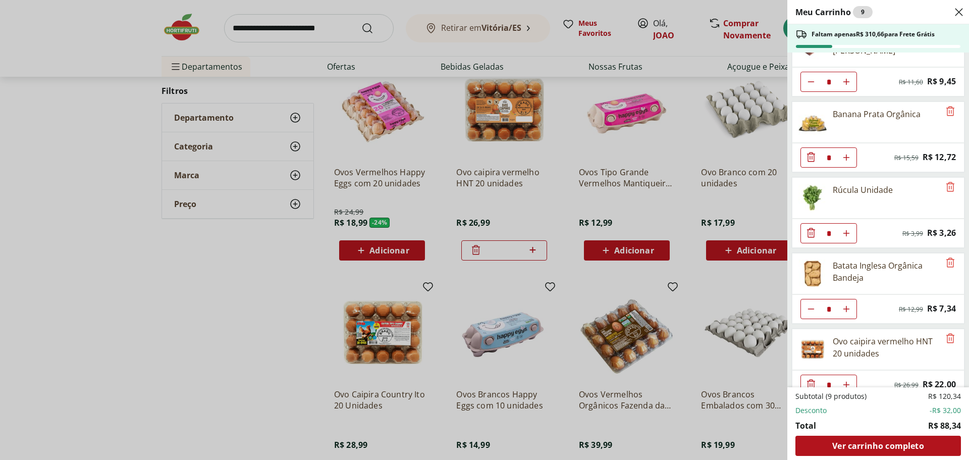
scroll to position [48, 0]
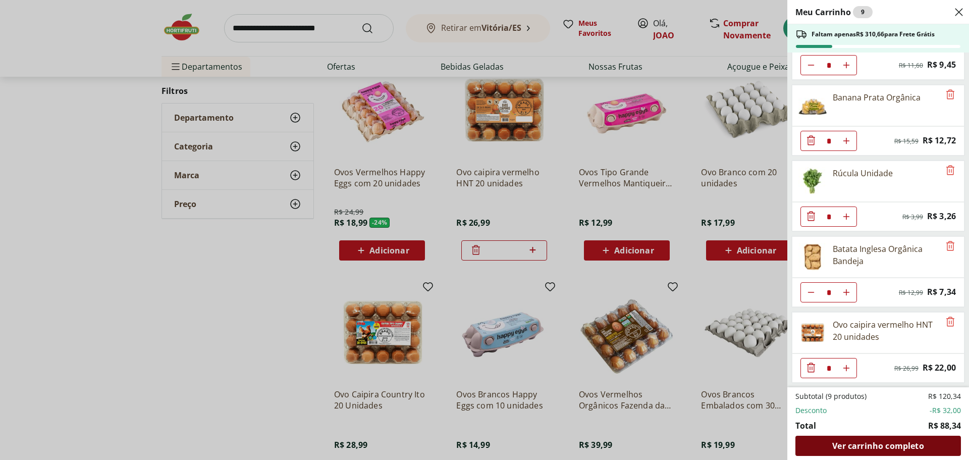
click at [883, 443] on span "Ver carrinho completo" at bounding box center [877, 446] width 91 height 8
